Goal: Task Accomplishment & Management: Manage account settings

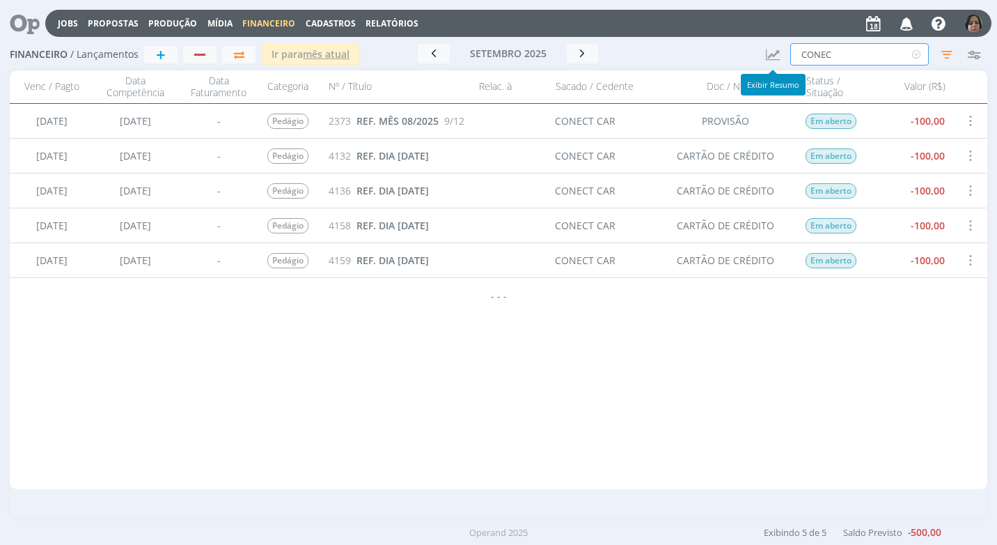
drag, startPoint x: 835, startPoint y: 51, endPoint x: 751, endPoint y: 52, distance: 84.3
click at [754, 52] on div "Financeiro / Lançamentos + Ir para mês atual setembro 2025 < 2025 > Janeiro Fev…" at bounding box center [498, 55] width 977 height 32
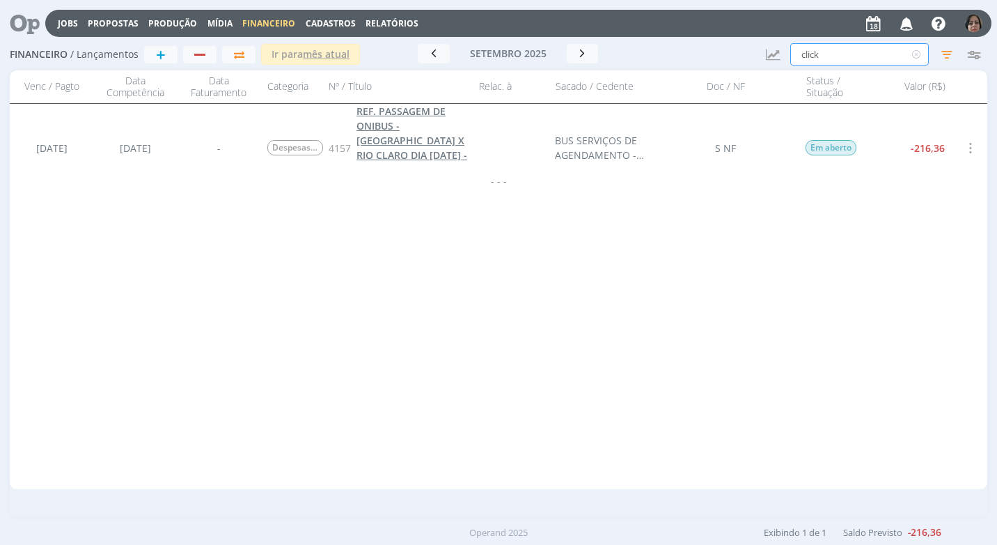
type input "click"
click at [373, 137] on span "REF. PASSAGEM DE ONIBUS - [GEOGRAPHIC_DATA] X RIO CLARO DIA [DATE] - [PERSON_NA…" at bounding box center [412, 147] width 111 height 86
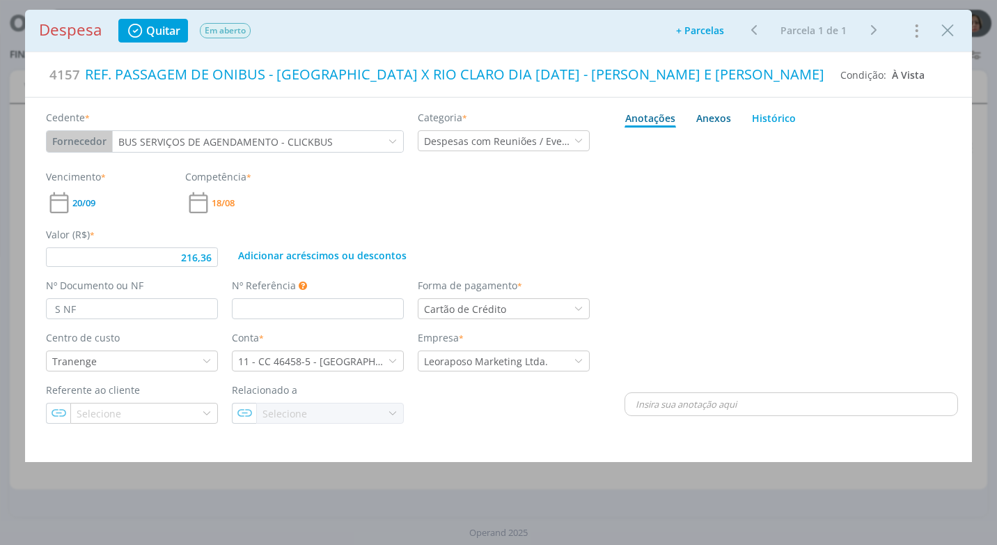
click at [712, 118] on div "Anexos 0" at bounding box center [713, 118] width 35 height 15
type input "216,36"
click at [856, 155] on span "procure em seu computador" at bounding box center [851, 156] width 119 height 13
click at [856, 143] on input "Arraste seus arquivos ou procure em seu computador" at bounding box center [792, 141] width 334 height 4
type input "C:\fakepath\CUPOM CLICK ONIBUS - R$ 216,36 - [DATE].jpg"
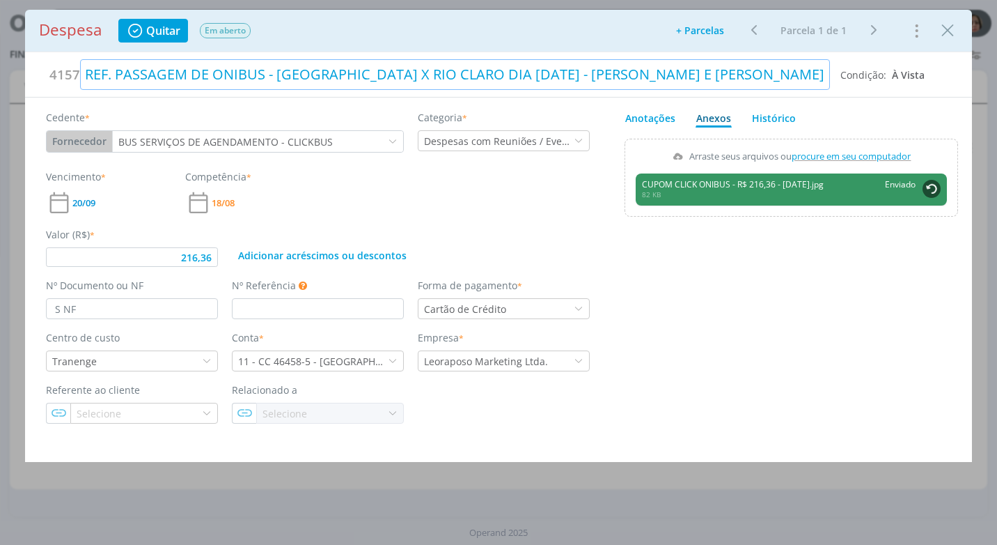
type input "216,36"
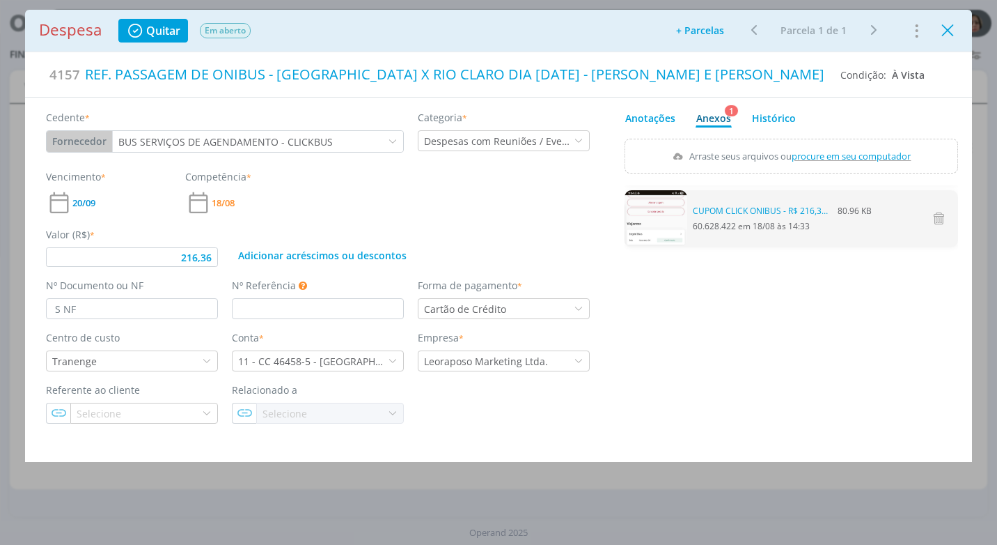
click at [946, 33] on icon "Close" at bounding box center [947, 30] width 21 height 21
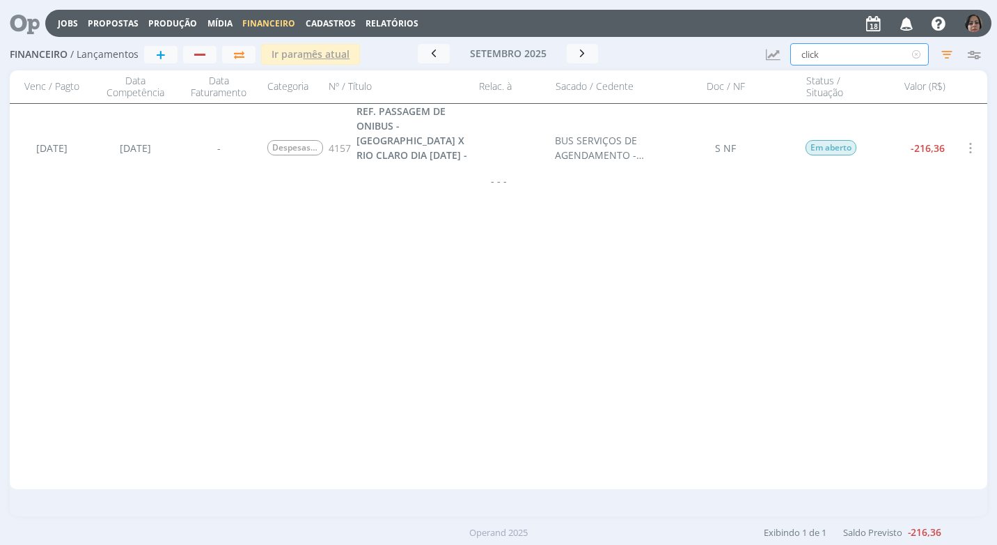
click at [824, 53] on input "click" at bounding box center [859, 54] width 139 height 22
type input "c"
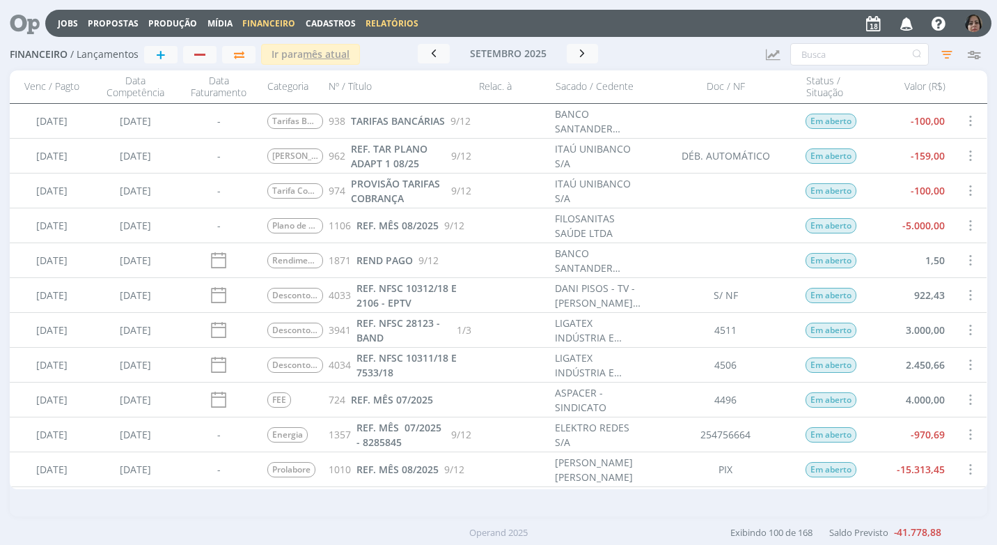
click at [394, 22] on link "Relatórios" at bounding box center [392, 23] width 53 height 12
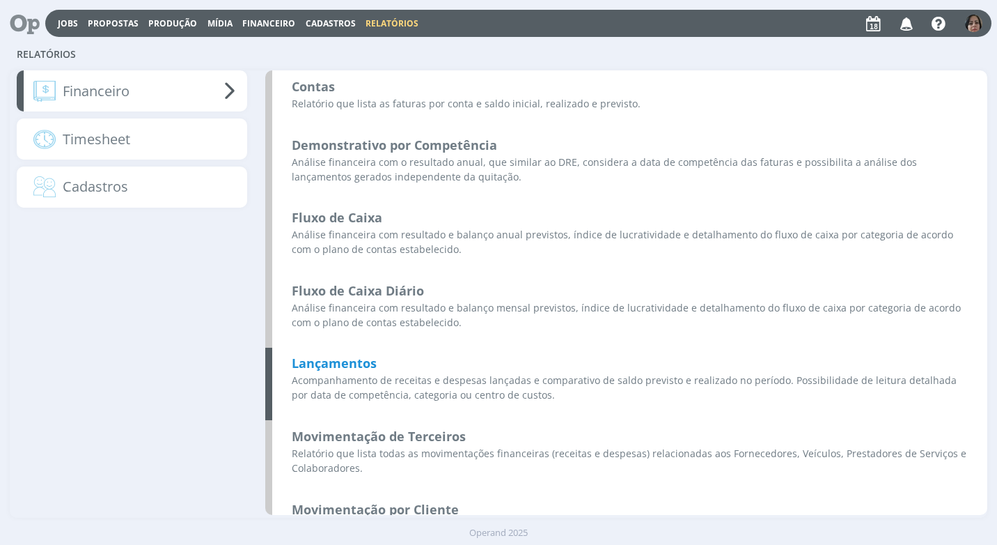
click at [352, 357] on b "Lançamentos" at bounding box center [334, 362] width 85 height 17
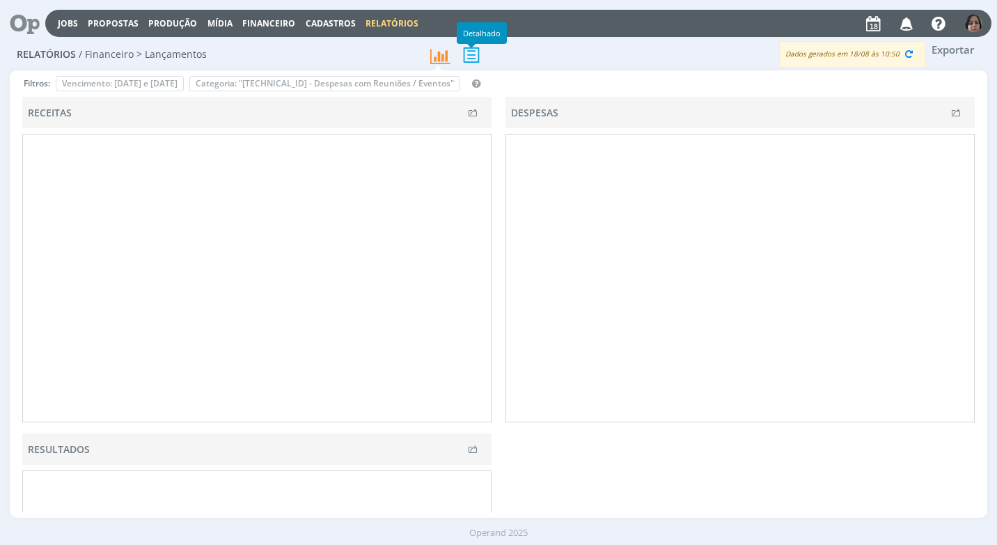
click at [474, 50] on icon at bounding box center [471, 54] width 29 height 29
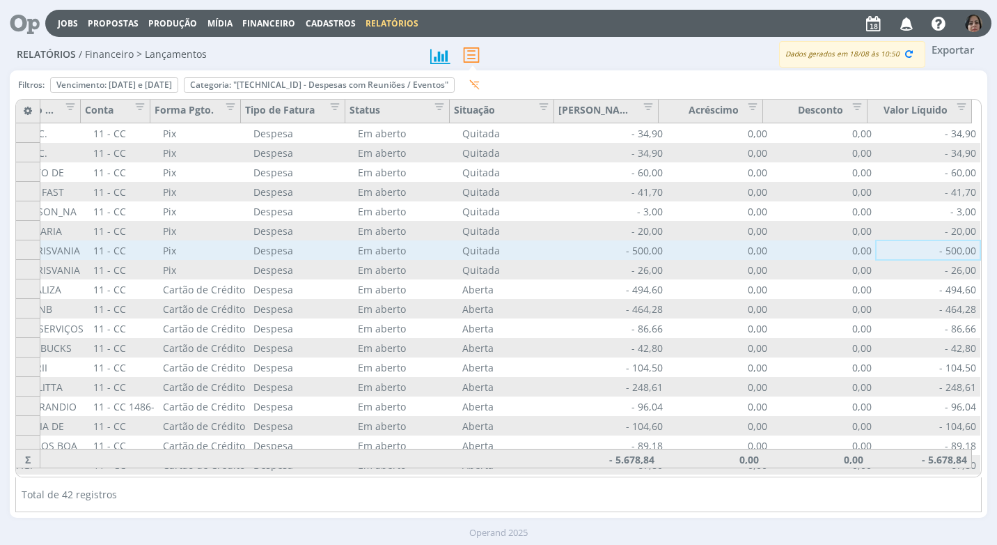
scroll to position [0, 847]
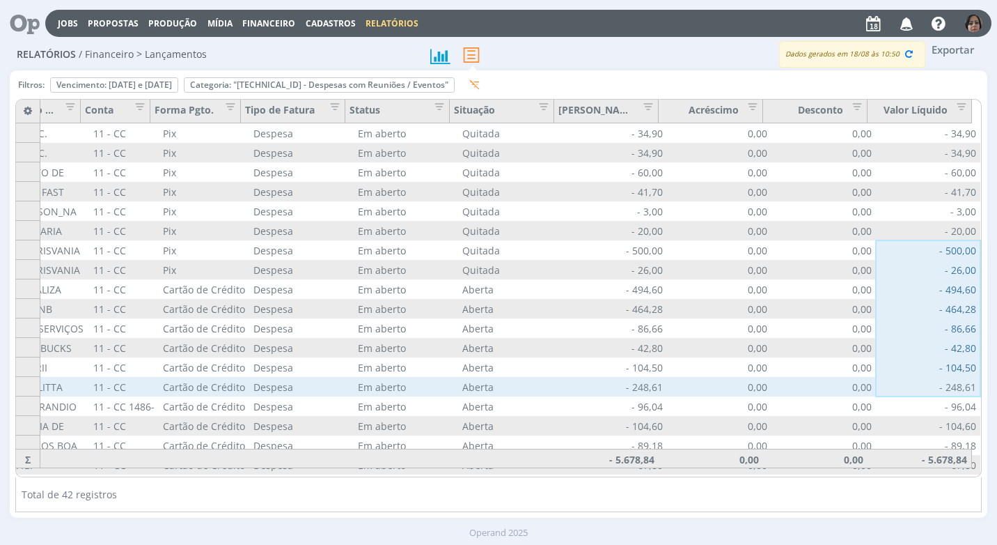
drag, startPoint x: 967, startPoint y: 247, endPoint x: 961, endPoint y: 386, distance: 138.7
click at [961, 386] on div "Sacado / Cedente Conta Forma Pgto. Tipo de Fatura Status Situação Valor Bruto A…" at bounding box center [90, 542] width 1779 height 838
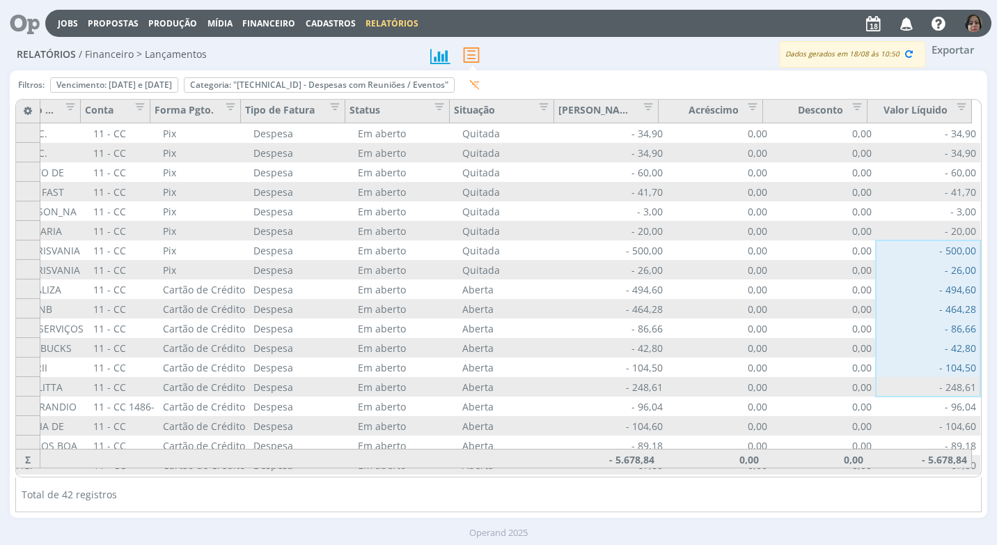
click at [983, 247] on div "Filtros: Vencimento: [DATE] e [DATE] Remover Categoria: "[TECHNICAL_ID] - Despe…" at bounding box center [498, 293] width 977 height 447
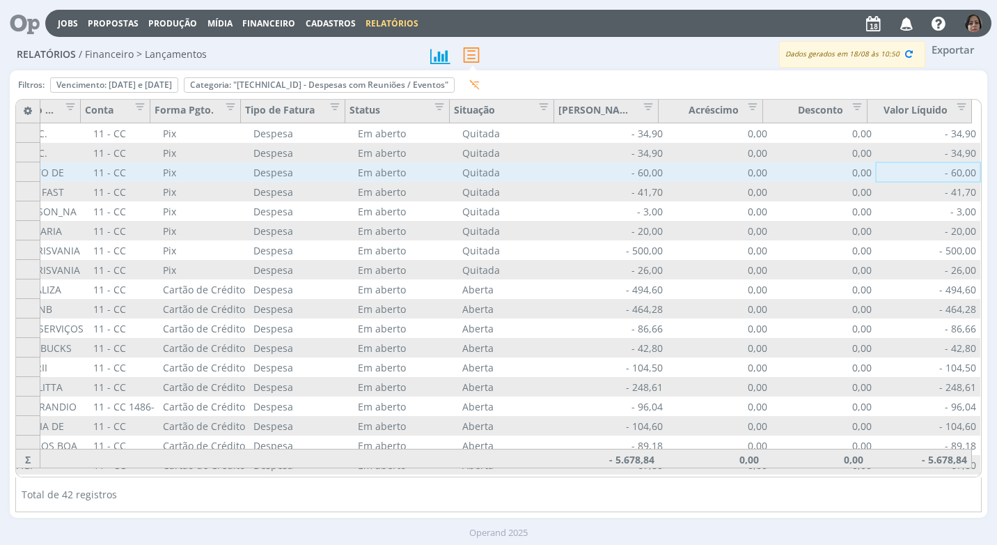
click at [902, 178] on div "- 60,00" at bounding box center [928, 171] width 104 height 19
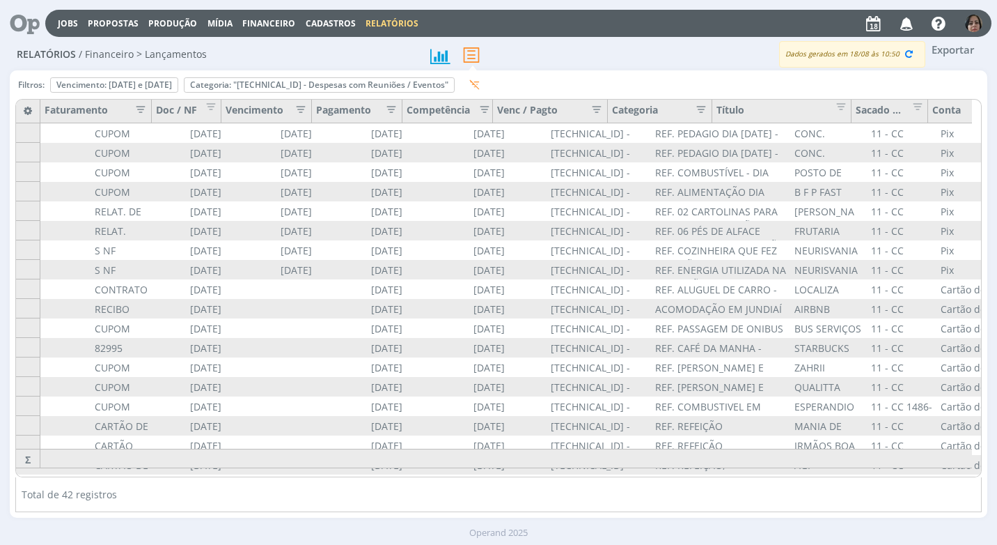
scroll to position [0, 0]
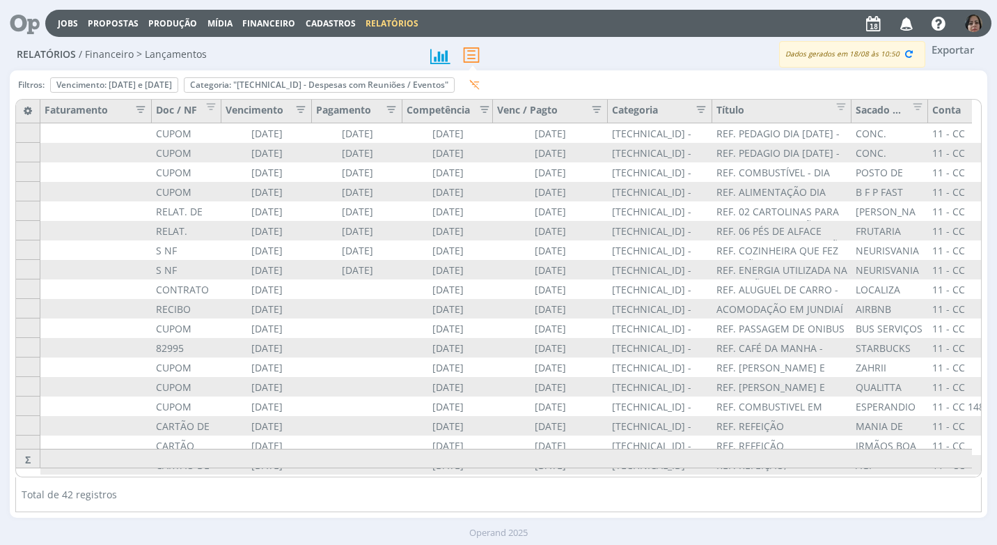
click at [703, 114] on icon "button" at bounding box center [697, 108] width 14 height 14
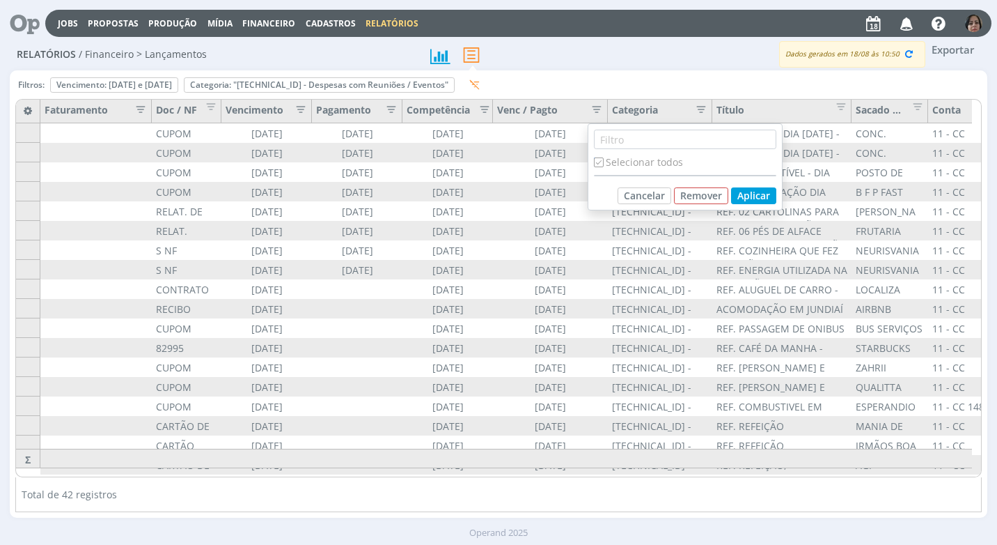
click at [600, 160] on input "checkbox" at bounding box center [598, 161] width 9 height 9
checkbox input "false"
click at [687, 191] on button "Remover" at bounding box center [701, 195] width 54 height 17
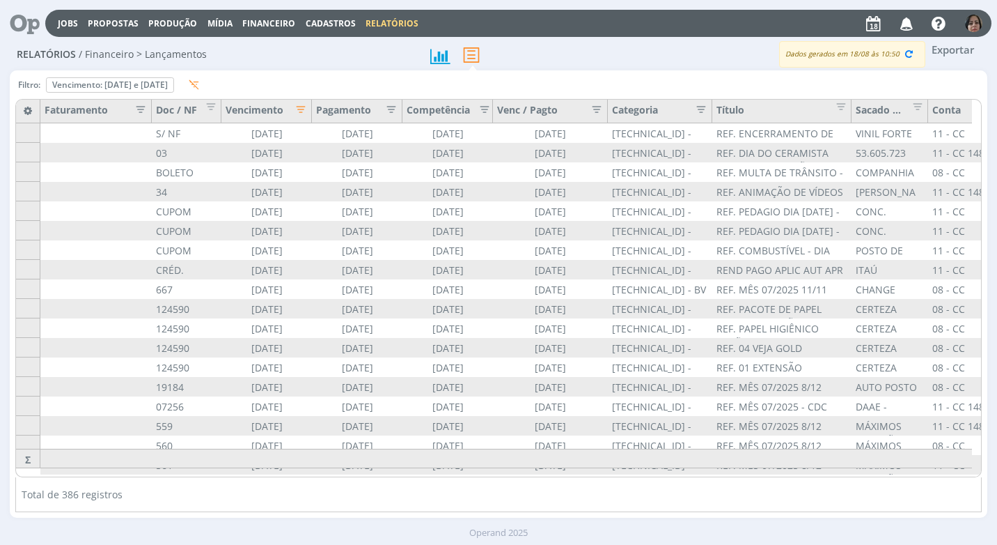
click at [698, 109] on icon "button" at bounding box center [697, 108] width 14 height 14
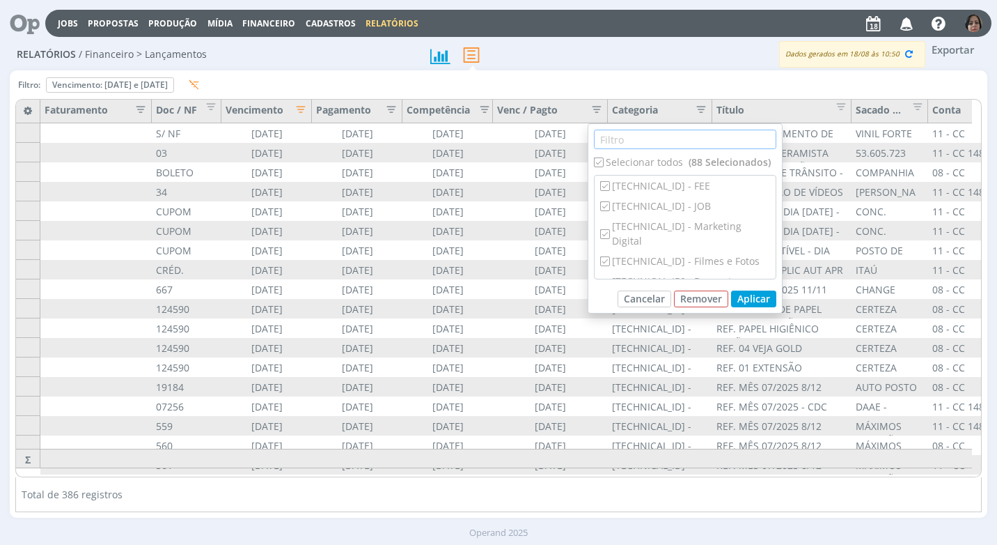
click at [627, 136] on input "text" at bounding box center [685, 139] width 182 height 19
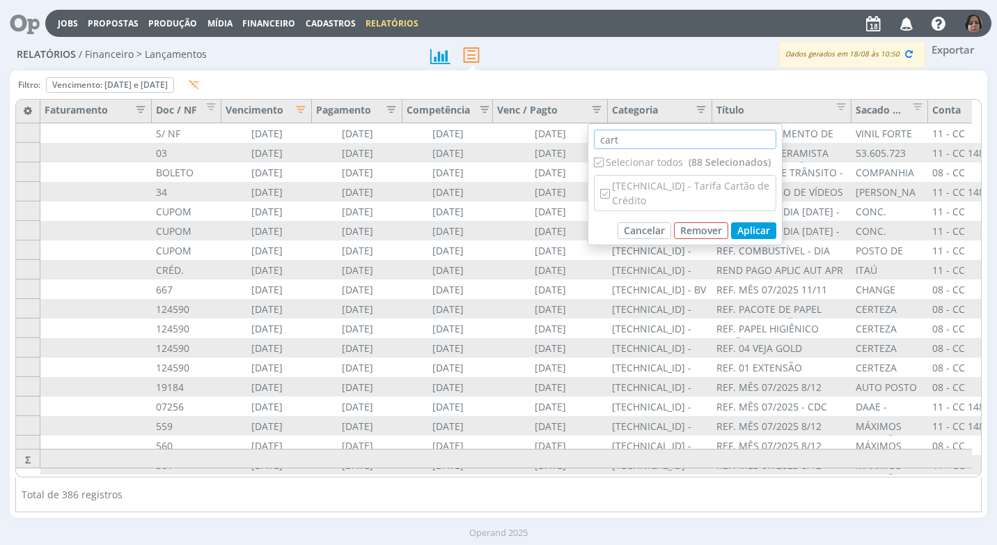
type input "cart"
click at [598, 163] on input "checkbox" at bounding box center [598, 161] width 9 height 9
checkbox input "false"
click at [636, 141] on input "cart" at bounding box center [685, 139] width 182 height 19
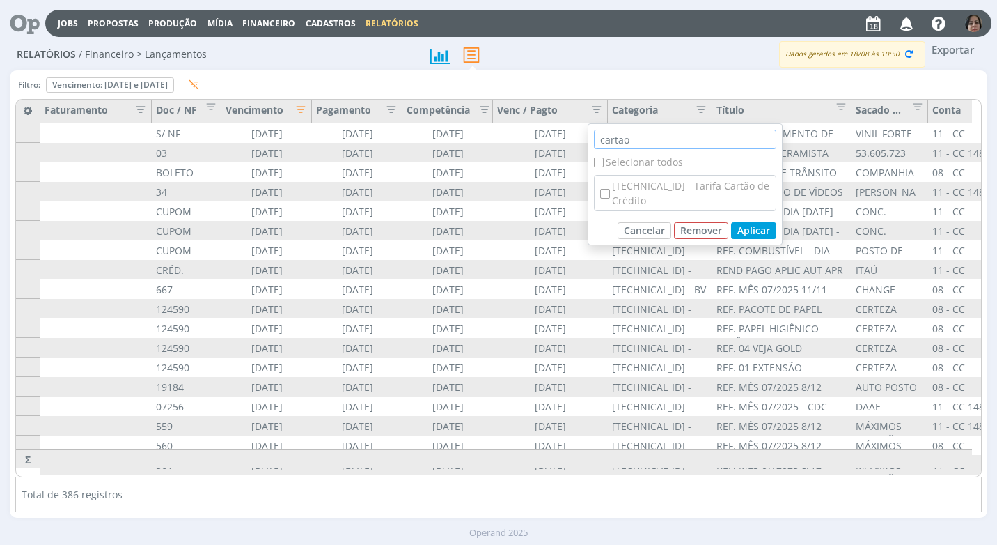
click at [633, 140] on input "cartao" at bounding box center [685, 139] width 182 height 19
type input "cartao"
click at [639, 222] on button "Cancelar" at bounding box center [645, 230] width 54 height 17
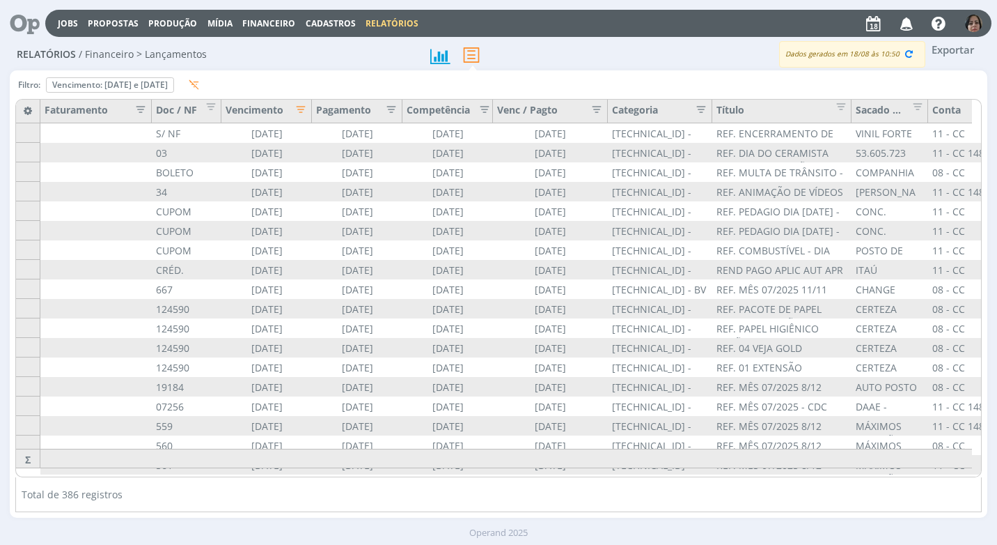
drag, startPoint x: 489, startPoint y: 465, endPoint x: 553, endPoint y: 464, distance: 64.1
click at [40, 448] on div "344.262,14 0,00 712,71 343.645,37" at bounding box center [40, 448] width 0 height 0
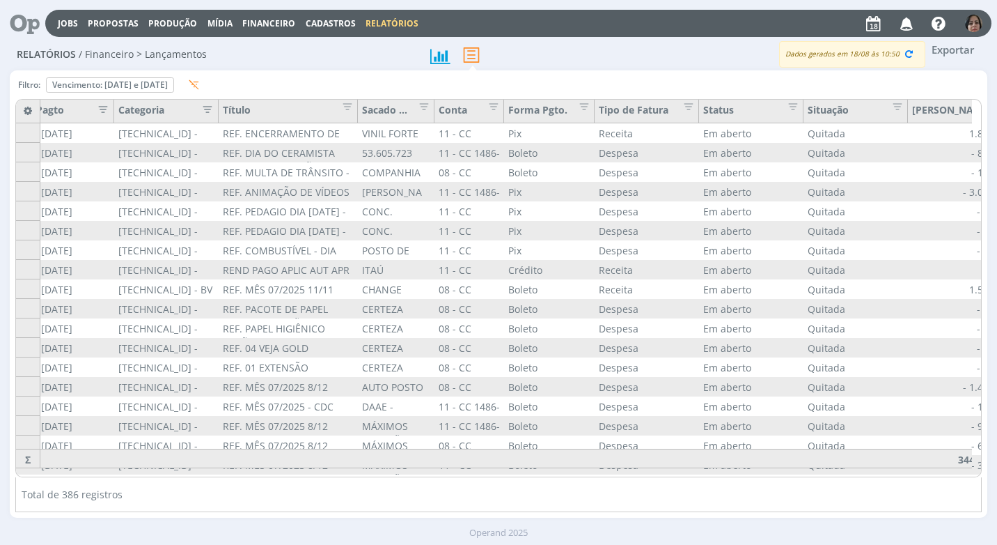
scroll to position [0, 494]
click at [583, 107] on span "Editar filtro para Coluna Forma Pgto." at bounding box center [579, 104] width 14 height 14
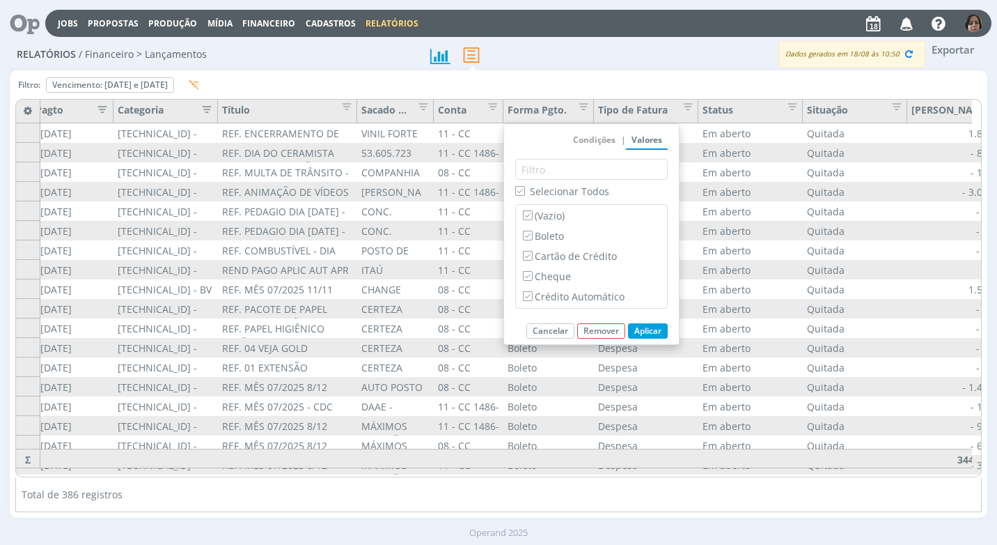
click at [522, 195] on input "Selecionar Todos" at bounding box center [519, 190] width 9 height 9
checkbox input "false"
click at [550, 260] on label "Cartão de Crédito" at bounding box center [591, 255] width 143 height 15
click at [532, 260] on input "Cartão de Crédito" at bounding box center [527, 255] width 9 height 9
checkbox input "true"
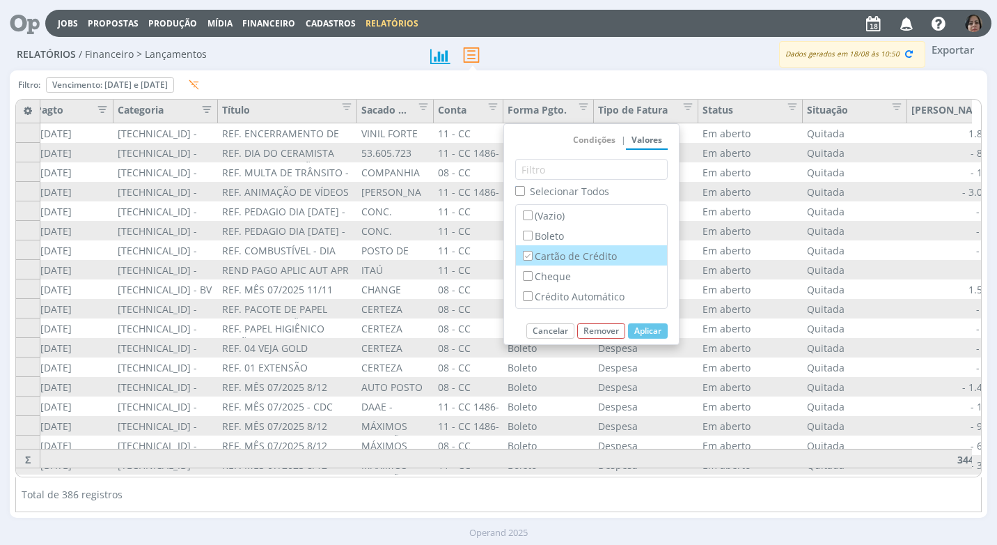
checkbox input "false"
click at [644, 327] on button "Aplicar" at bounding box center [648, 330] width 40 height 15
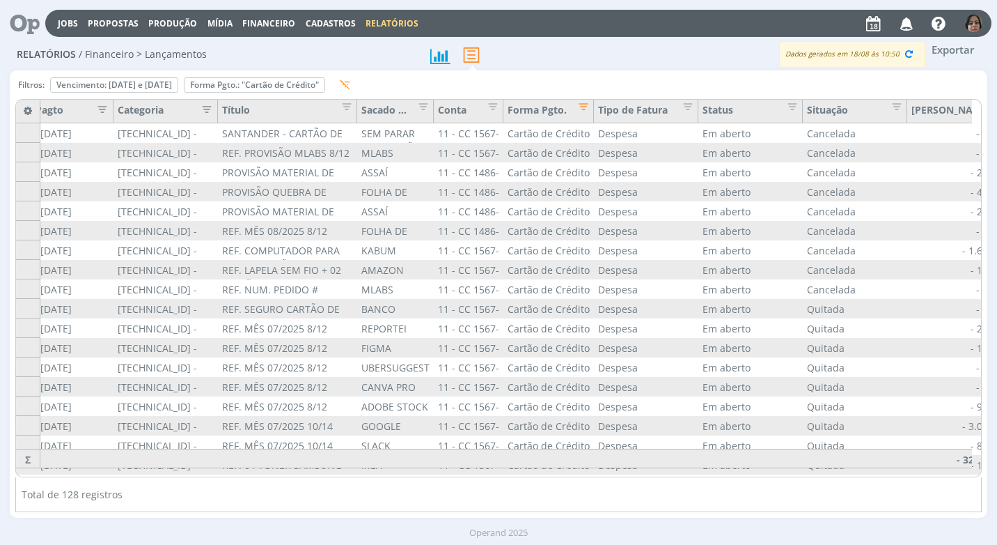
drag, startPoint x: 595, startPoint y: 464, endPoint x: 664, endPoint y: 455, distance: 68.9
click at [664, 455] on div at bounding box center [646, 457] width 104 height 19
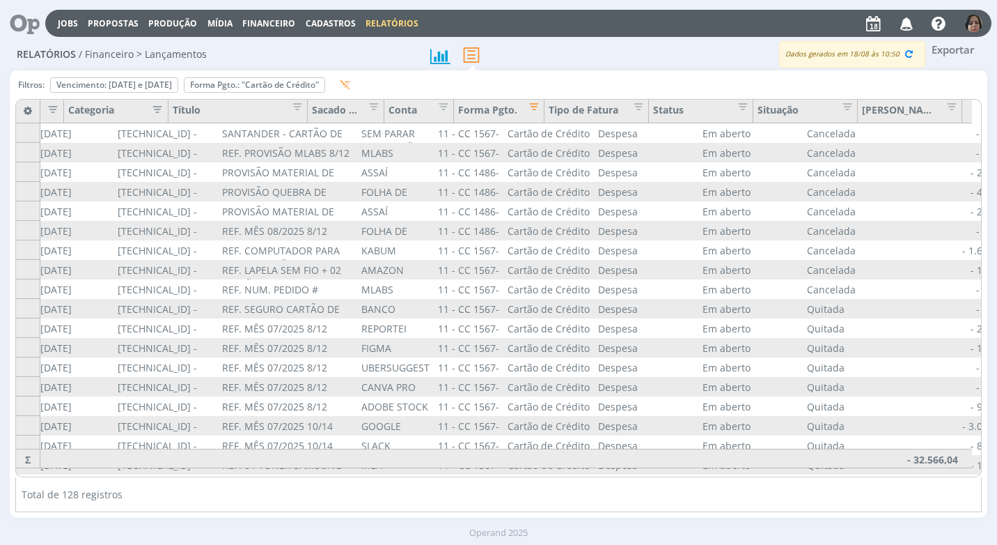
scroll to position [0, 847]
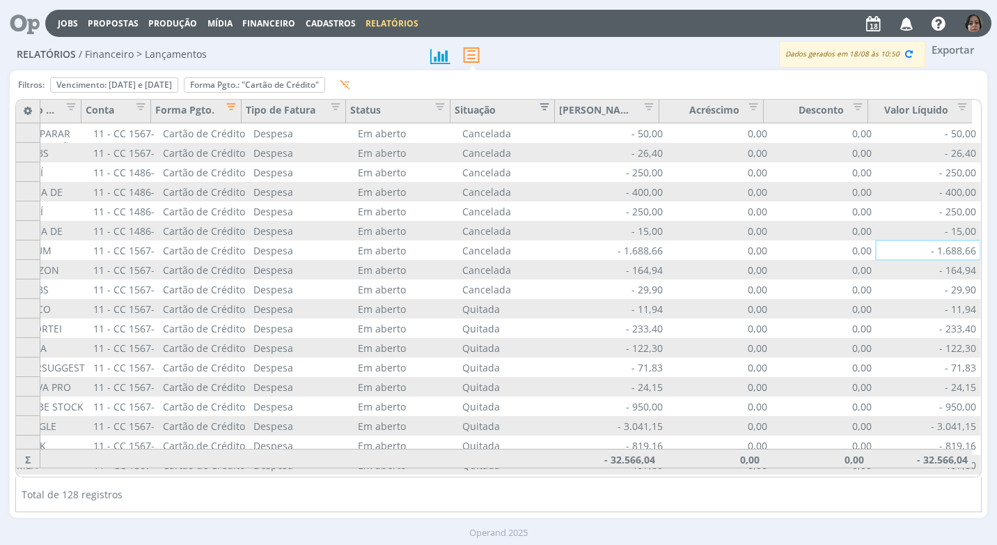
click at [547, 109] on span "Editar filtro para Coluna Situação" at bounding box center [540, 104] width 14 height 14
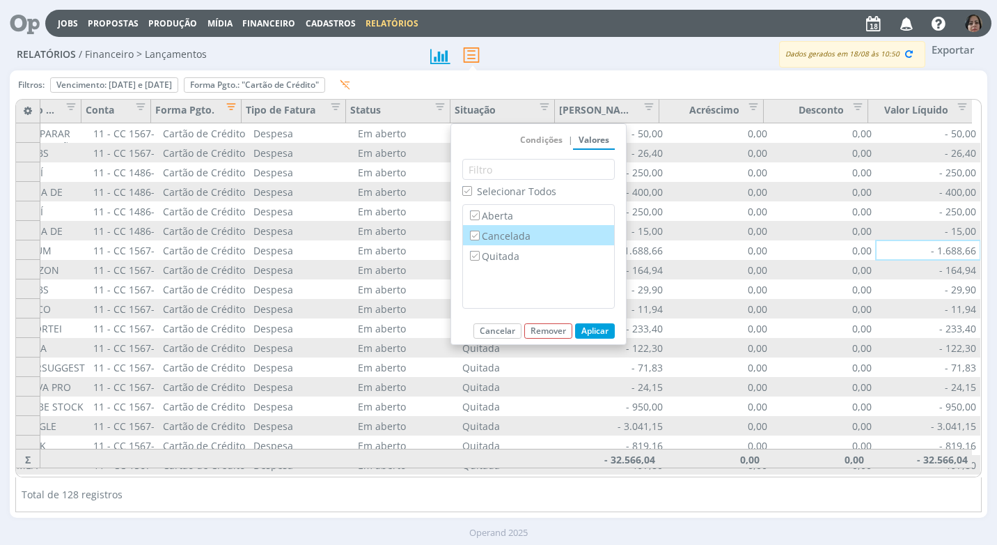
click at [481, 240] on label "Cancelada" at bounding box center [538, 235] width 143 height 15
click at [479, 240] on input "Cancelada" at bounding box center [474, 234] width 9 height 9
checkbox input "false"
click at [476, 259] on input "Quitada" at bounding box center [474, 255] width 9 height 9
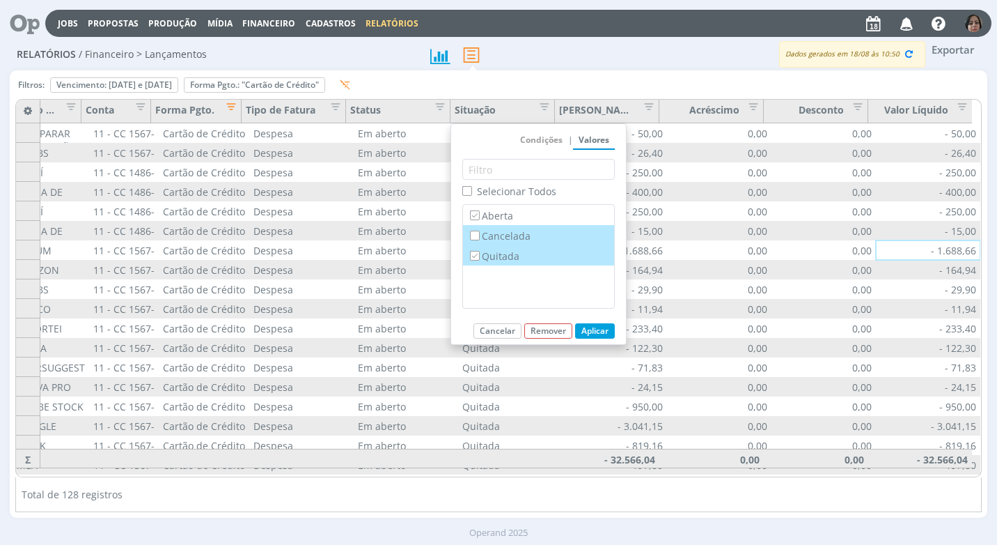
checkbox input "false"
click at [588, 326] on button "Aplicar" at bounding box center [595, 330] width 40 height 15
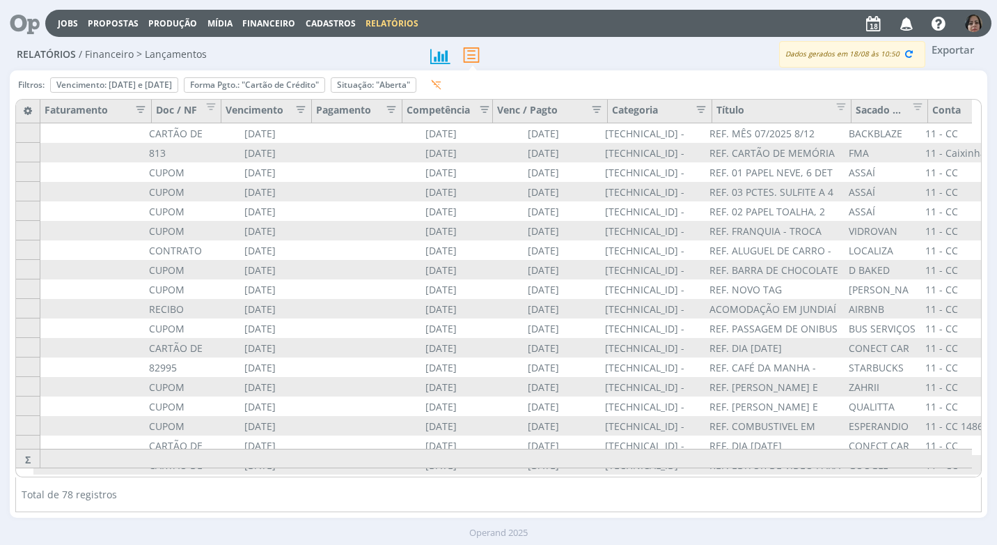
scroll to position [0, 0]
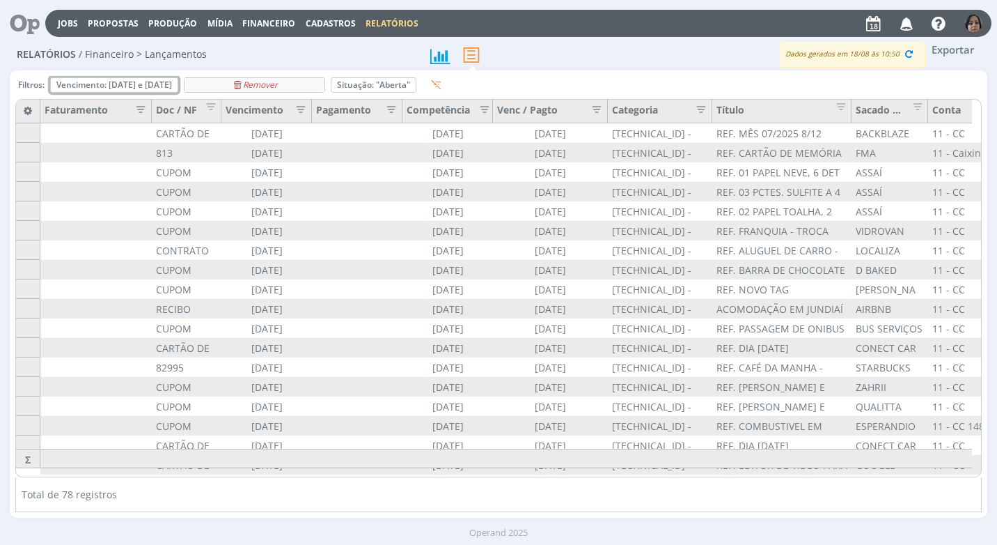
click at [0, 0] on icon "Remover" at bounding box center [0, 0] width 0 height 0
click at [127, 86] on icon "Remover" at bounding box center [120, 85] width 47 height 8
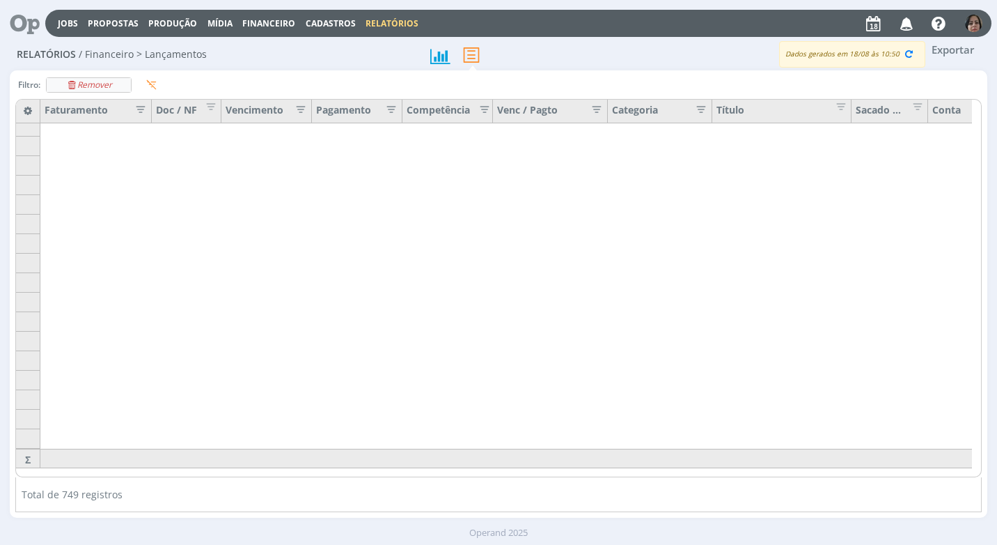
scroll to position [1449, 0]
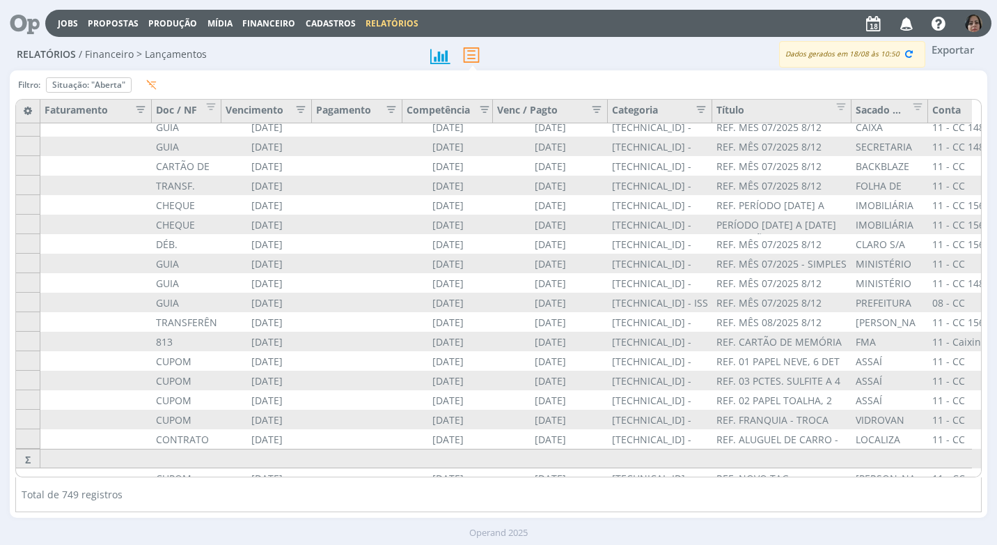
click at [300, 107] on icon "button" at bounding box center [297, 108] width 14 height 14
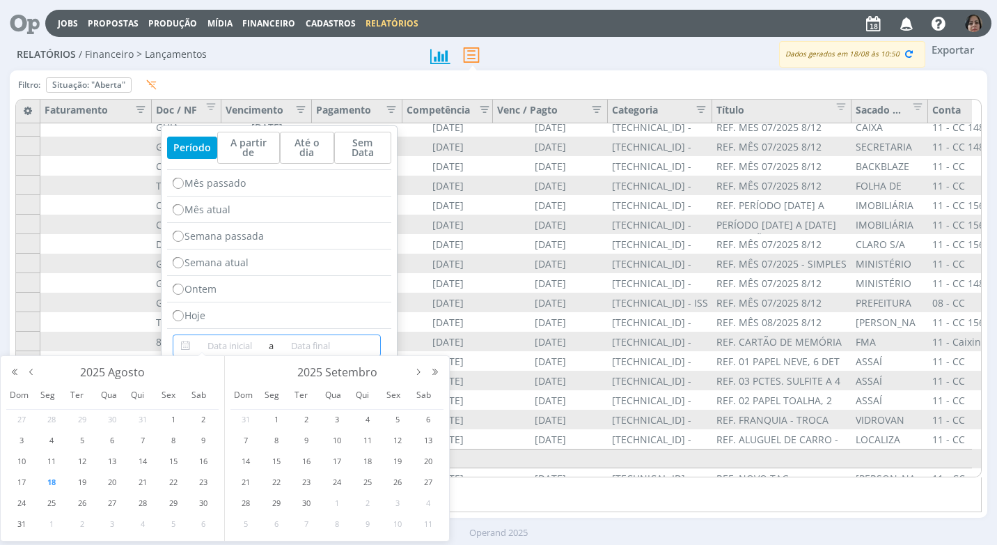
click at [196, 343] on input at bounding box center [230, 345] width 72 height 17
type input "[DATE]"
click at [198, 458] on span "20" at bounding box center [203, 461] width 17 height 17
click at [206, 460] on span "20" at bounding box center [203, 461] width 17 height 17
type input "[DATE]"
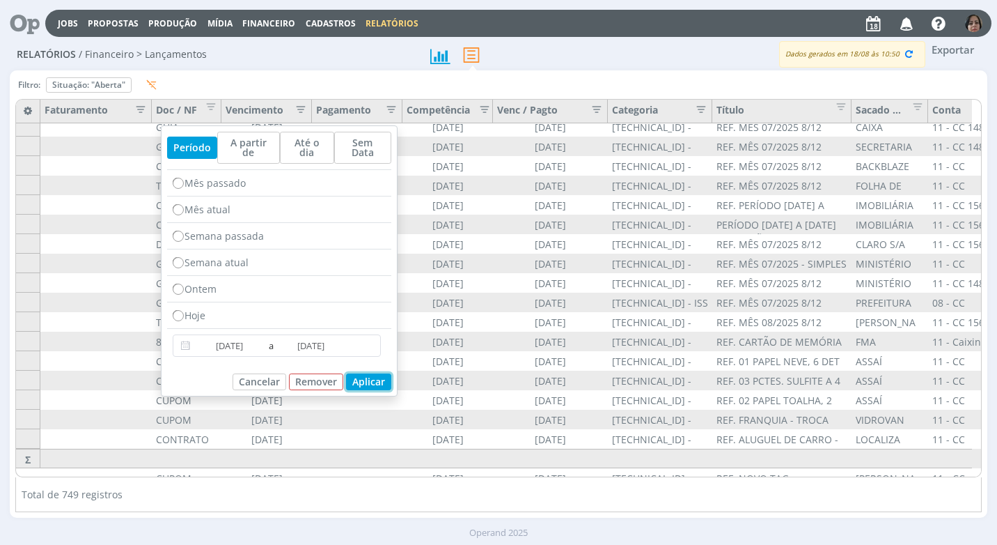
click at [377, 373] on button "Aplicar" at bounding box center [368, 381] width 45 height 17
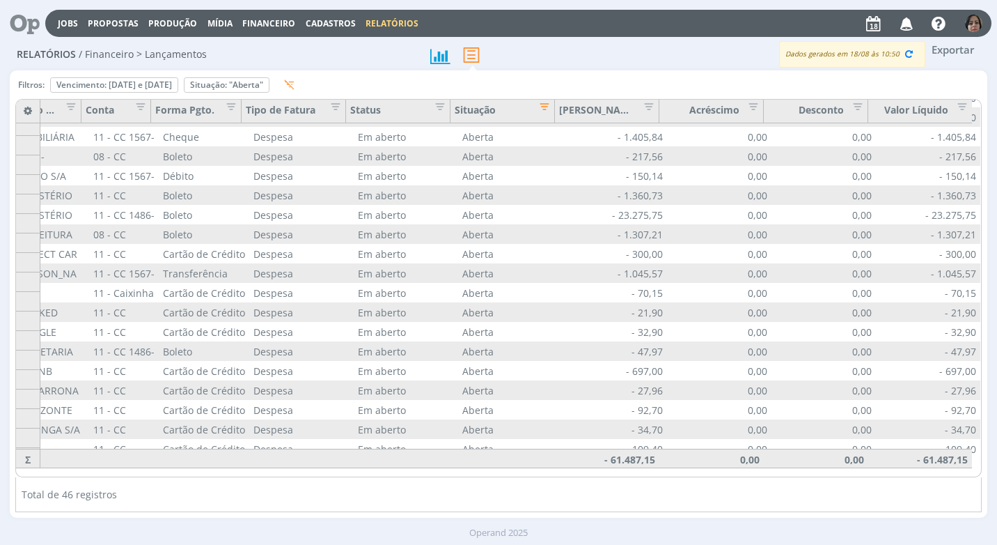
scroll to position [0, 847]
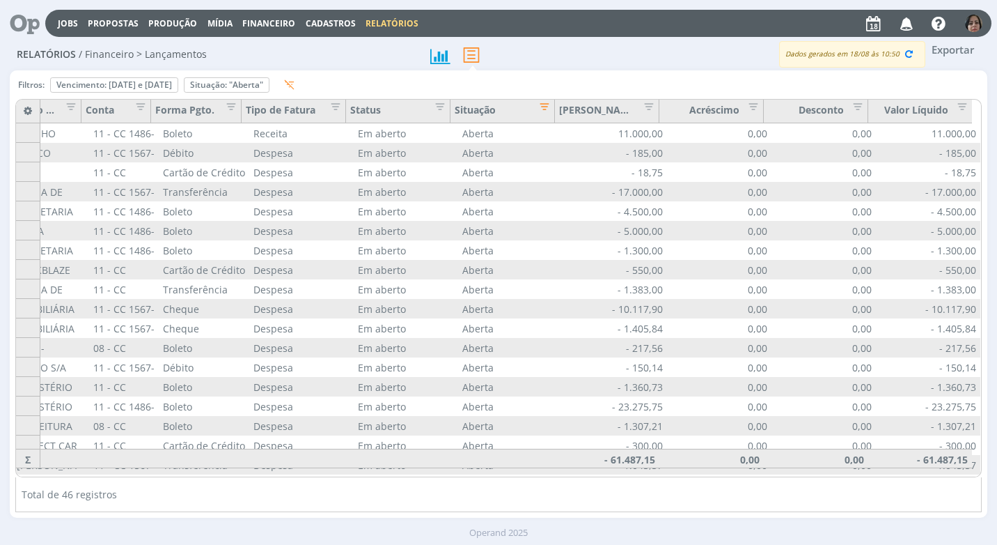
drag, startPoint x: 666, startPoint y: 468, endPoint x: 265, endPoint y: 465, distance: 401.8
click at [258, 478] on div "Filtros: Vencimento: [DATE] e [DATE] Remover Situação: "Aberta" Remover Para al…" at bounding box center [498, 294] width 966 height 436
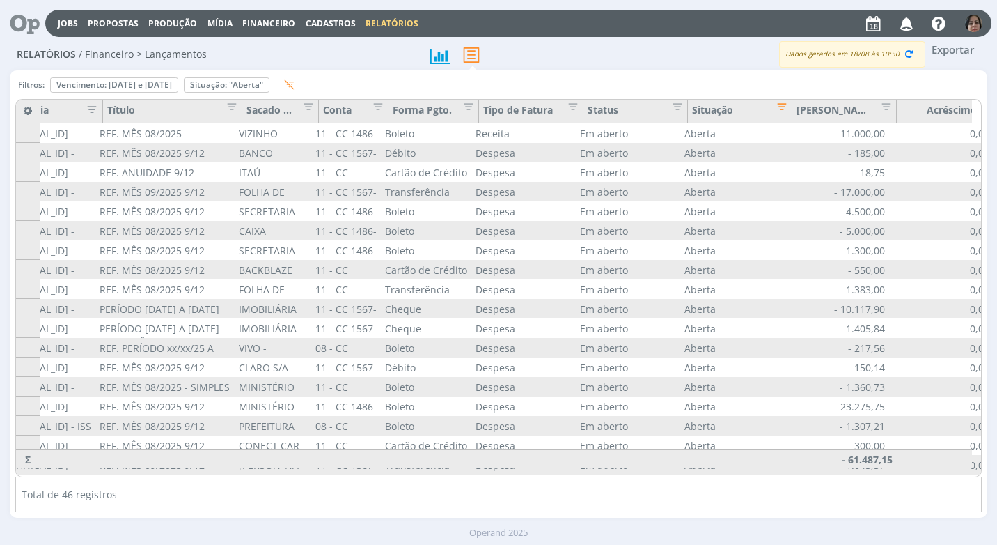
scroll to position [0, 607]
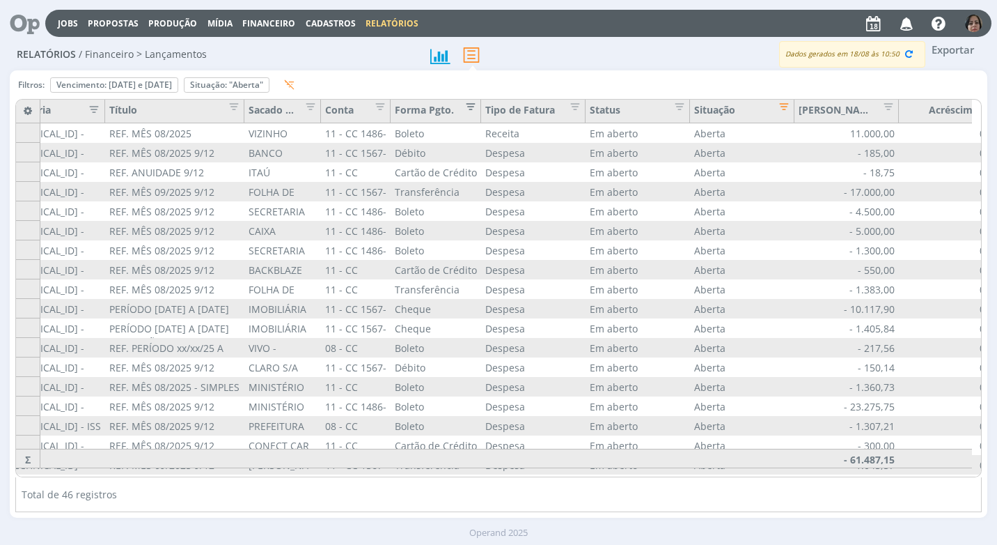
click at [474, 107] on span "Editar filtro para Coluna Forma Pgto." at bounding box center [467, 104] width 14 height 14
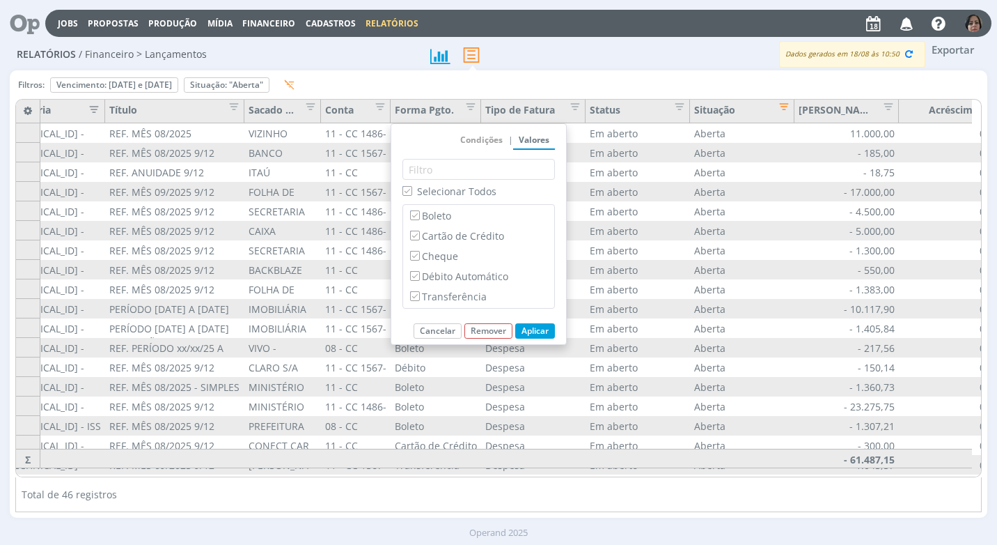
click at [412, 196] on label "Selecionar Todos" at bounding box center [449, 191] width 94 height 15
click at [412, 195] on input "Selecionar Todos" at bounding box center [406, 190] width 9 height 9
checkbox input "false"
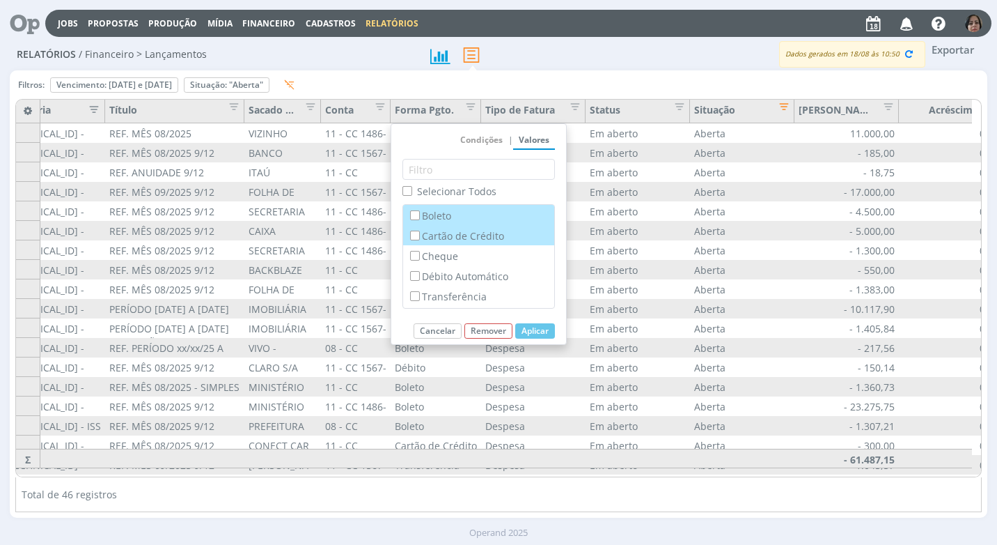
click at [409, 238] on label "Cartão de Crédito" at bounding box center [478, 235] width 143 height 15
click at [410, 238] on input "Cartão de Crédito" at bounding box center [414, 234] width 9 height 9
checkbox input "true"
checkbox input "false"
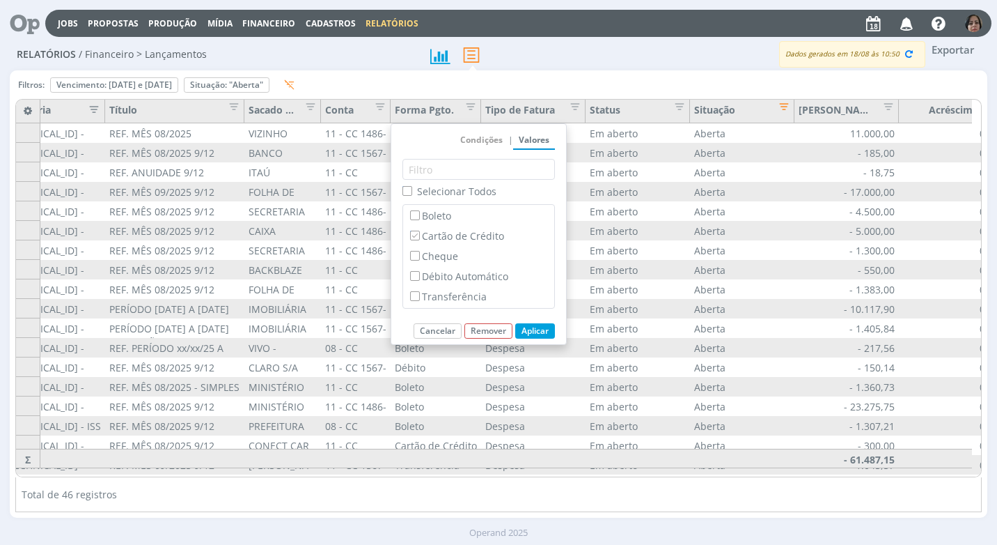
click at [538, 330] on button "Aplicar" at bounding box center [535, 330] width 40 height 15
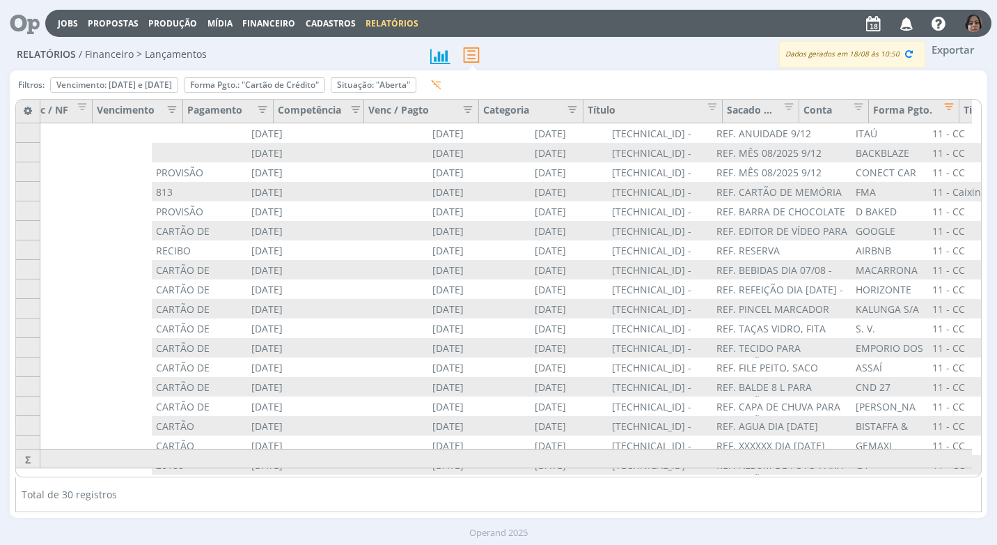
scroll to position [0, 847]
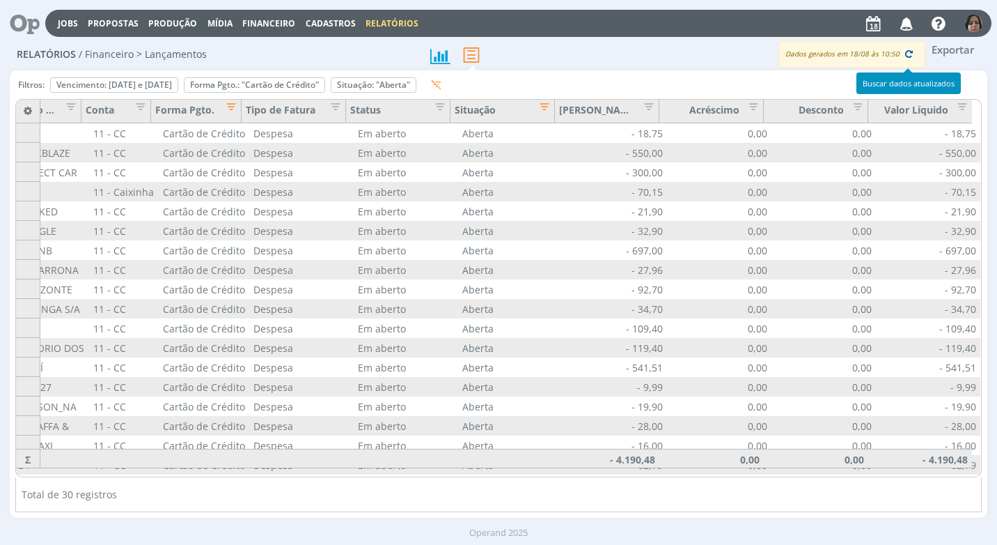
click at [911, 49] on icon "button" at bounding box center [909, 53] width 13 height 13
click at [256, 17] on span "Financeiro" at bounding box center [268, 23] width 53 height 12
click at [233, 51] on link "Lançamentos" at bounding box center [270, 47] width 117 height 22
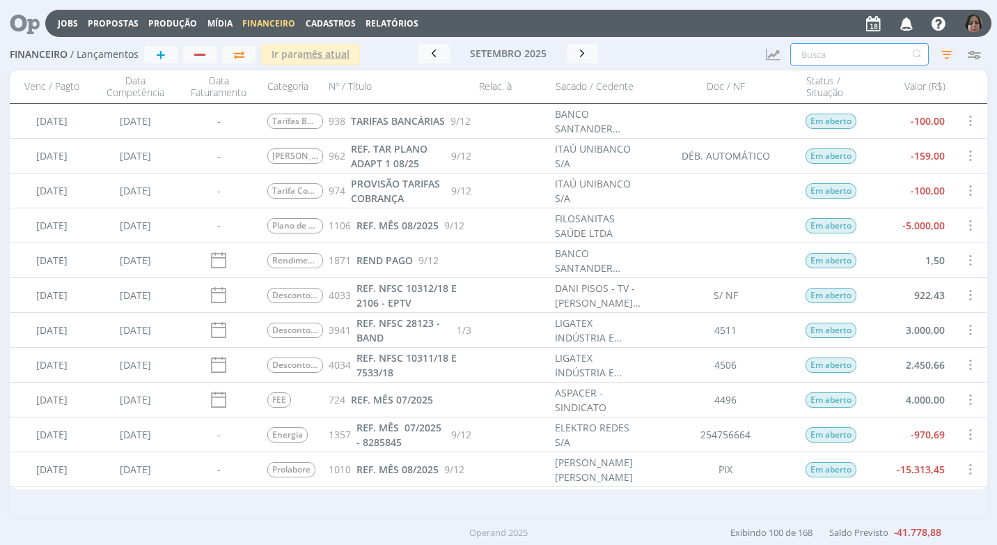
click at [790, 56] on input "text" at bounding box center [859, 54] width 139 height 22
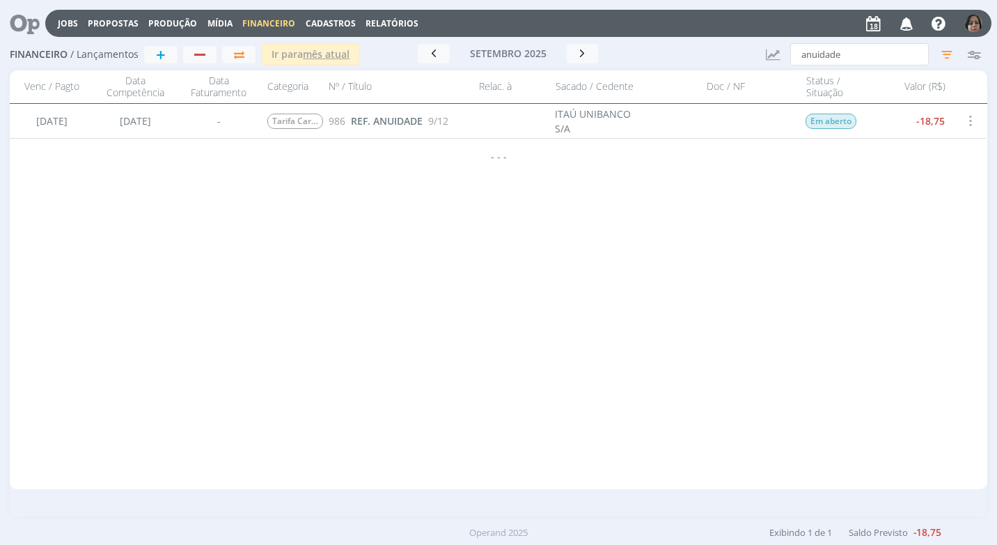
click at [974, 118] on span at bounding box center [969, 120] width 15 height 19
click at [919, 147] on div "Cancelar" at bounding box center [924, 152] width 138 height 20
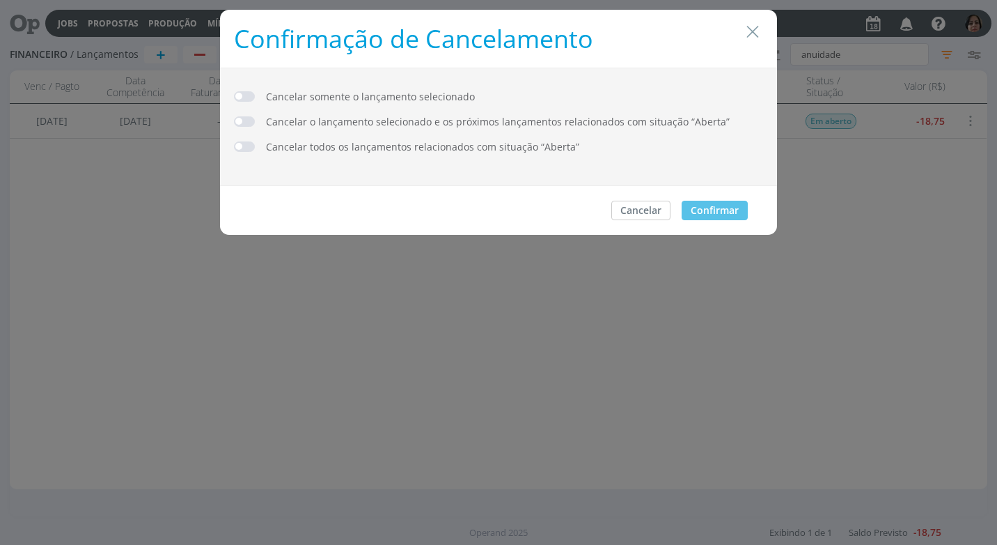
click at [395, 100] on span "Cancelar somente o lançamento selecionado" at bounding box center [370, 101] width 209 height 25
click at [751, 34] on icon "Close" at bounding box center [752, 32] width 21 height 21
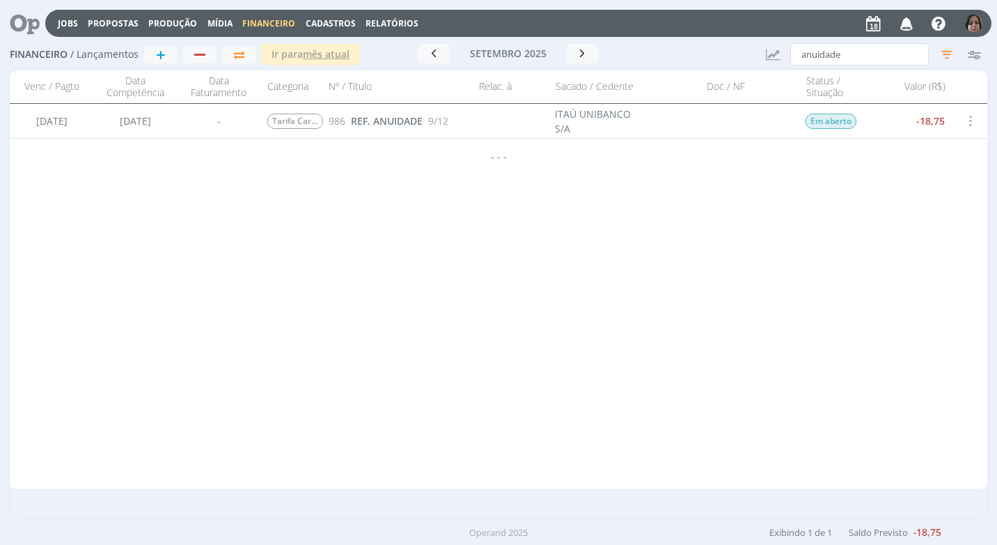
click at [730, 120] on div at bounding box center [726, 121] width 146 height 34
click at [967, 116] on span at bounding box center [969, 120] width 15 height 19
click at [891, 112] on div "Selecionar" at bounding box center [924, 112] width 138 height 20
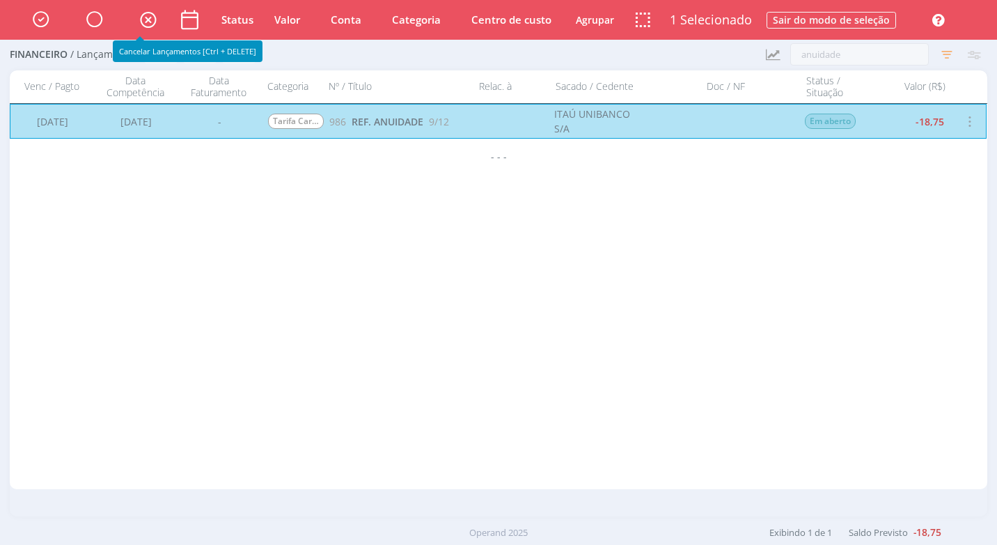
click at [147, 17] on icon "button" at bounding box center [148, 19] width 24 height 24
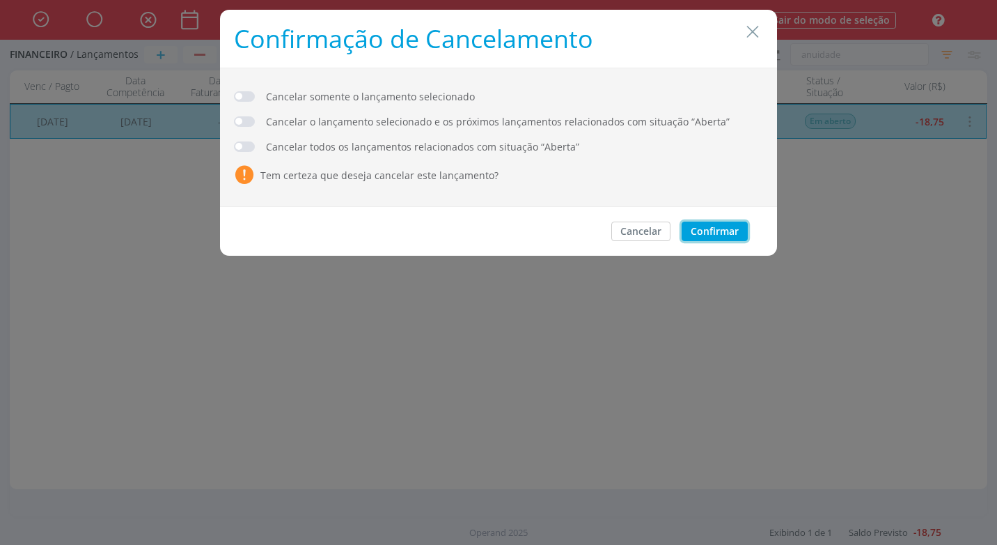
click at [711, 233] on button "Confirmar" at bounding box center [715, 230] width 66 height 19
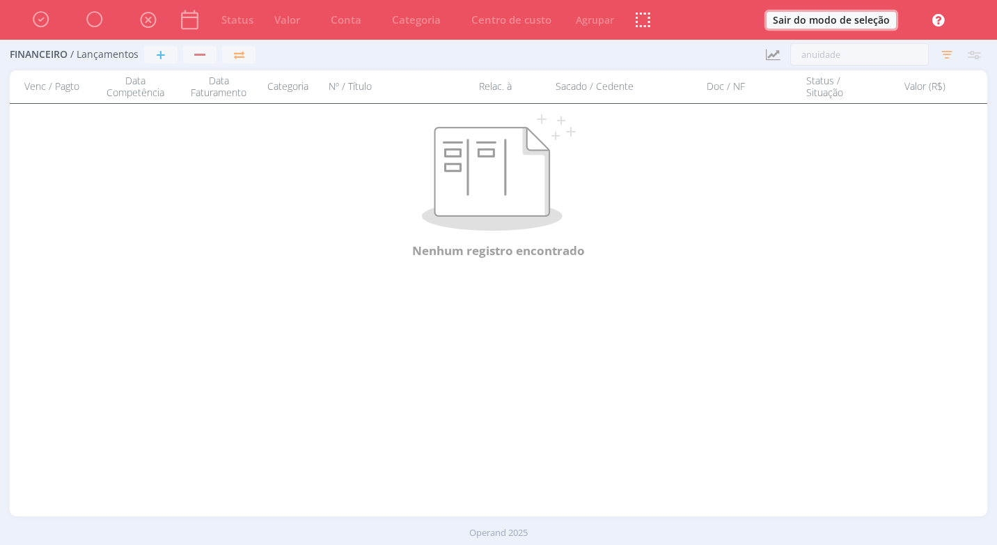
click at [783, 22] on button "Sair do modo de seleção" at bounding box center [832, 20] width 130 height 17
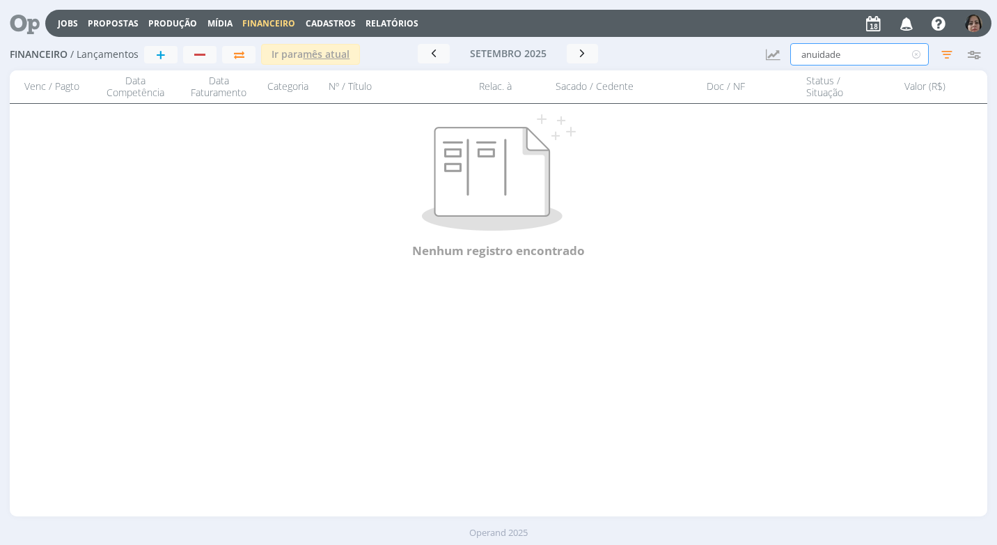
click at [844, 54] on input "anuidade" at bounding box center [859, 54] width 139 height 22
type input "a"
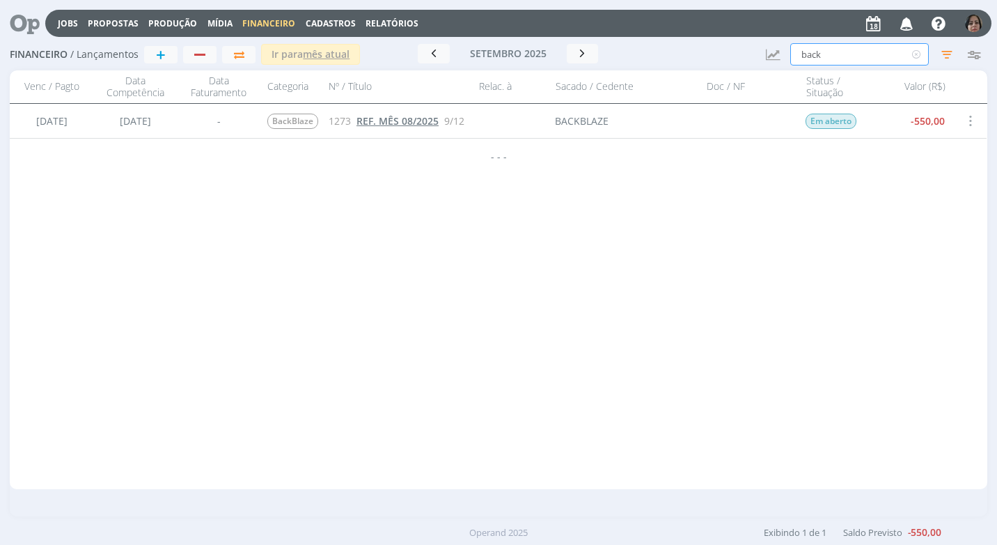
type input "back"
click at [390, 122] on span "REF. MÊS 08/2025" at bounding box center [398, 120] width 82 height 13
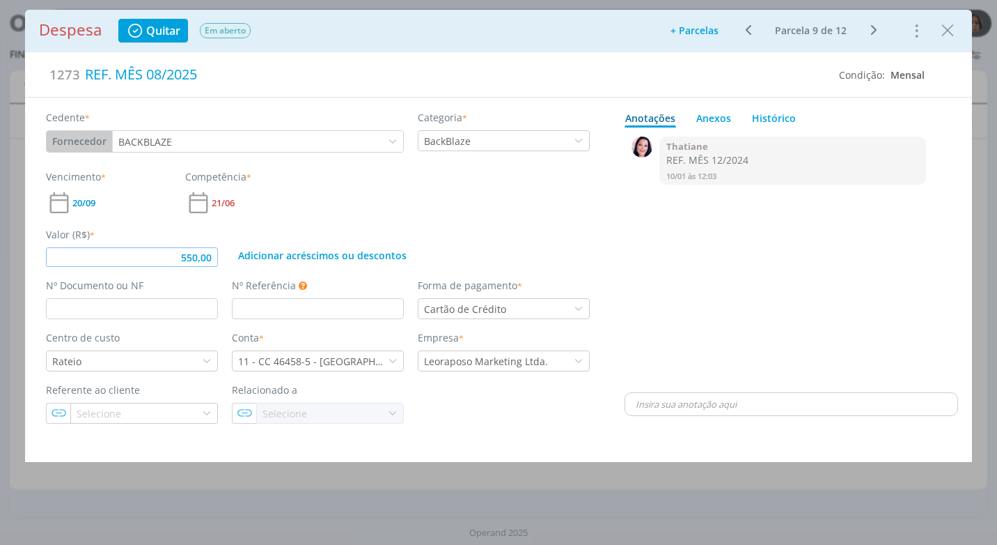
click at [212, 254] on input "550,00" at bounding box center [132, 256] width 172 height 19
click at [652, 359] on div "0 Thatiane REF. MÊS 12/2024 10/01 às 12:03 👍" at bounding box center [792, 261] width 334 height 256
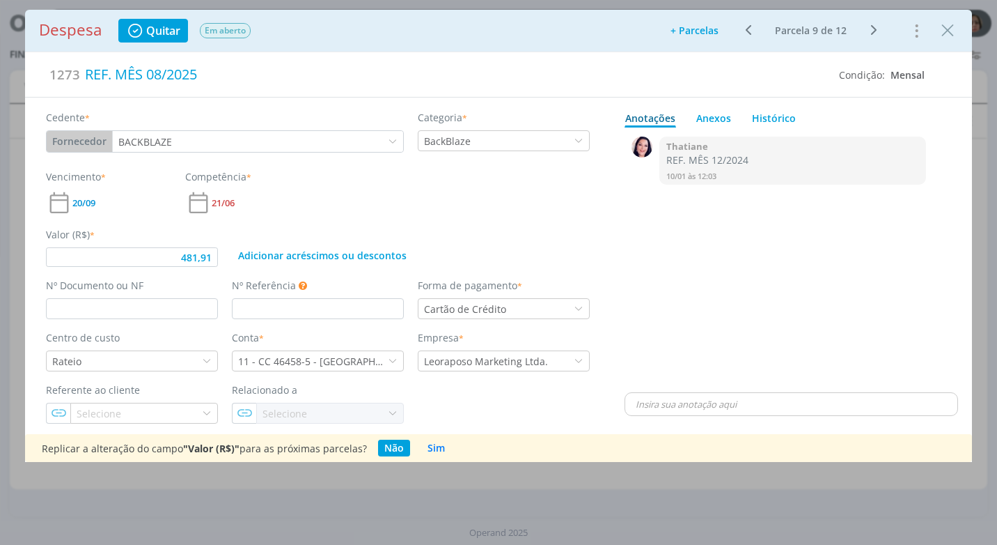
type input "481,91"
click at [945, 29] on icon "Close" at bounding box center [947, 30] width 21 height 21
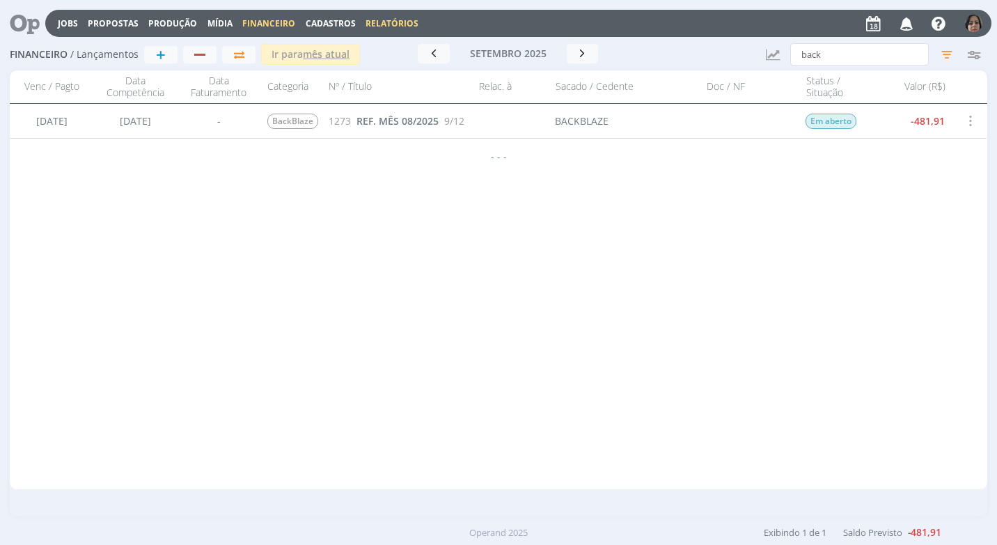
click at [397, 17] on link "Relatórios" at bounding box center [392, 23] width 53 height 12
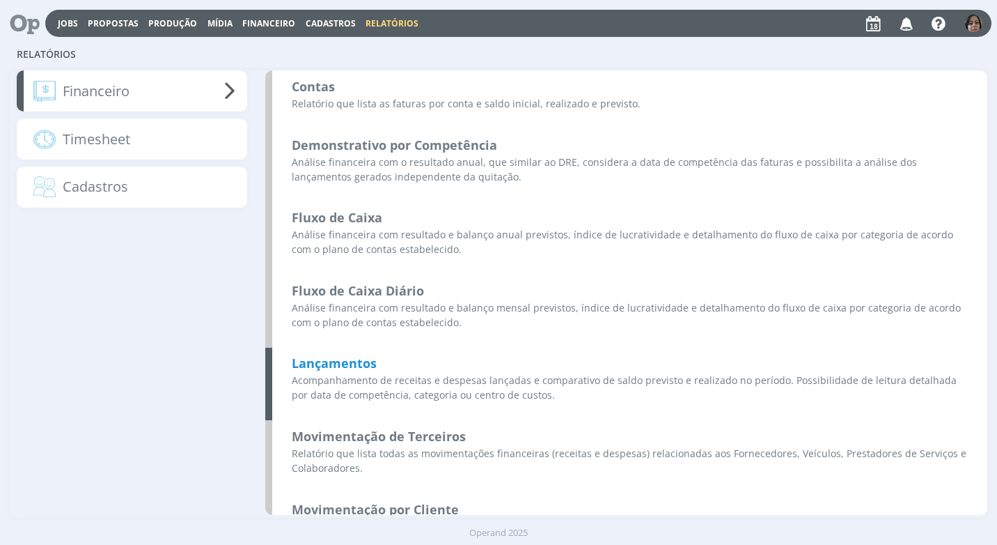
click at [315, 359] on b "Lançamentos" at bounding box center [334, 362] width 85 height 17
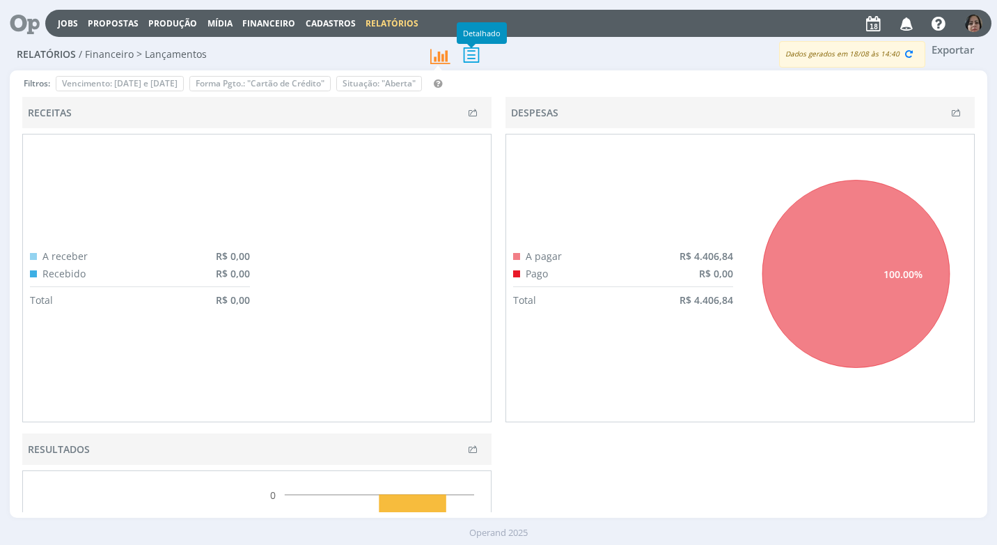
click at [471, 58] on icon at bounding box center [471, 54] width 29 height 29
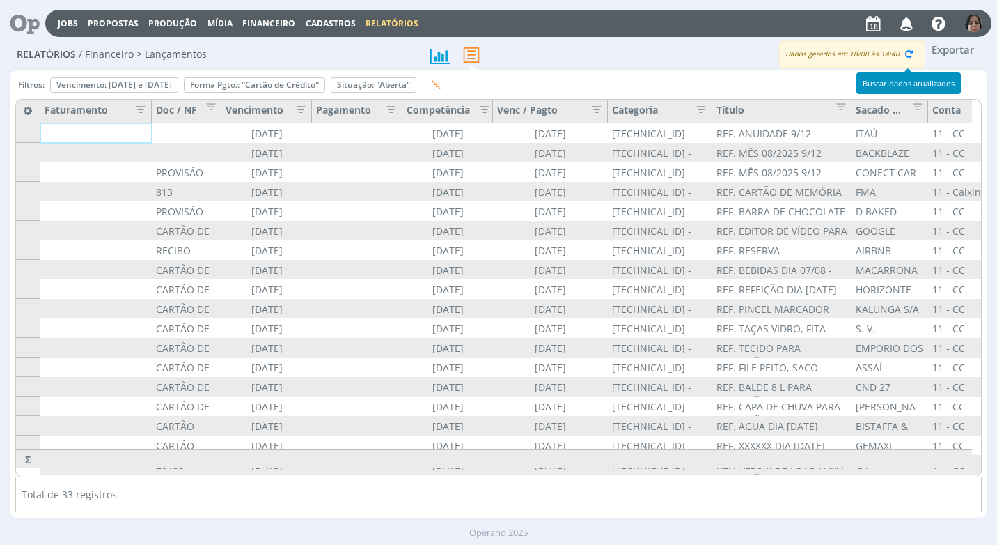
click at [909, 54] on icon "button" at bounding box center [909, 53] width 13 height 13
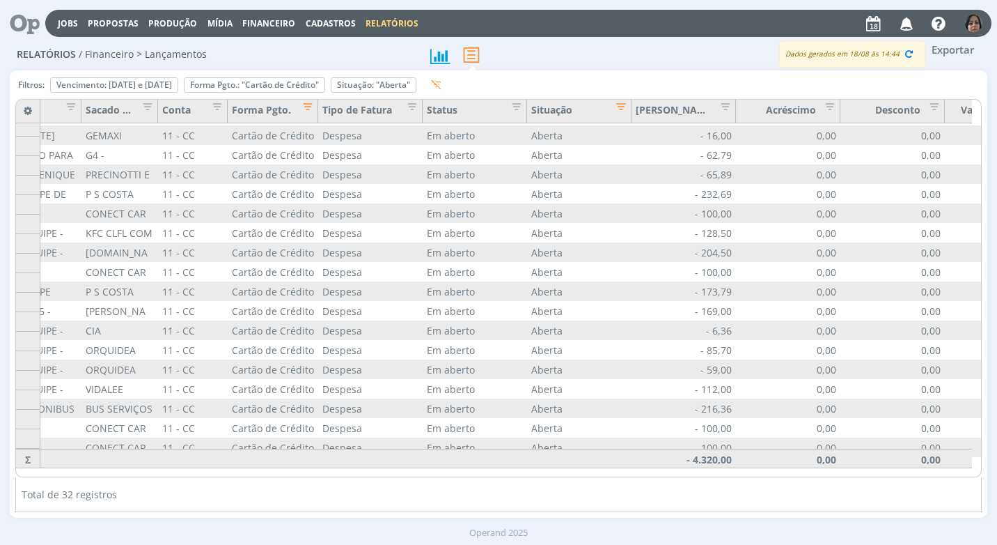
scroll to position [299, 847]
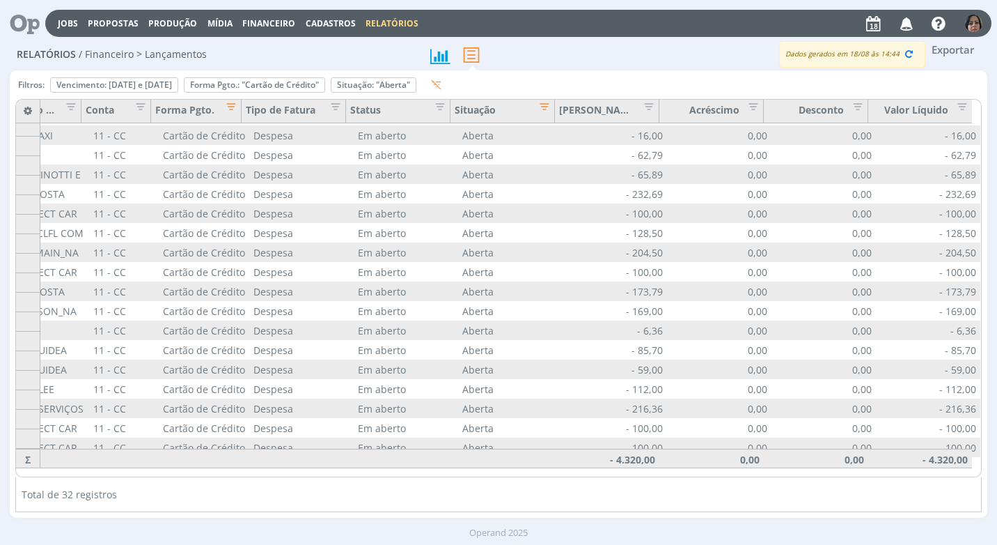
drag, startPoint x: 996, startPoint y: 406, endPoint x: 999, endPoint y: 380, distance: 25.9
click at [996, 380] on html "Jobs Propostas Produção [GEOGRAPHIC_DATA] Financeiro Cadastros Relatórios Notif…" at bounding box center [498, 272] width 997 height 545
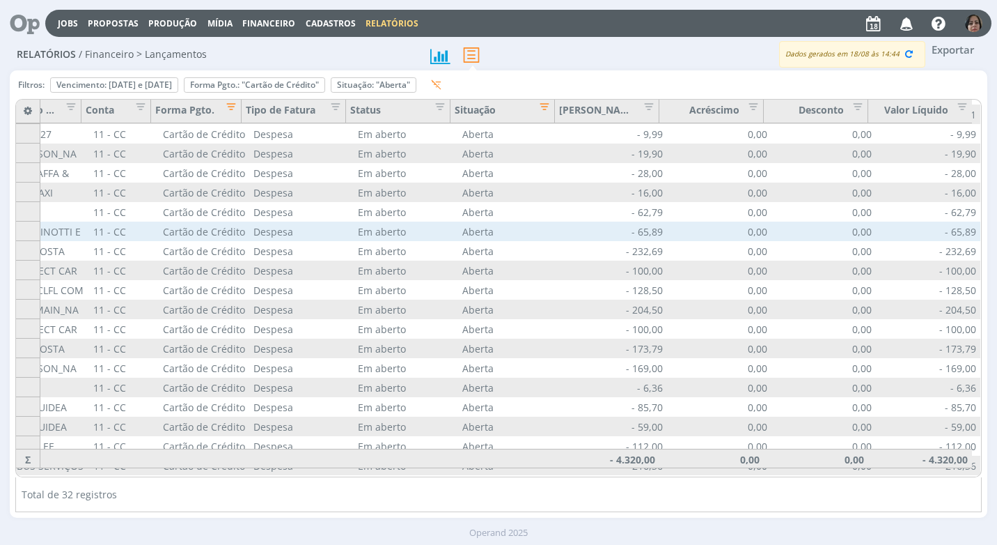
scroll to position [232, 847]
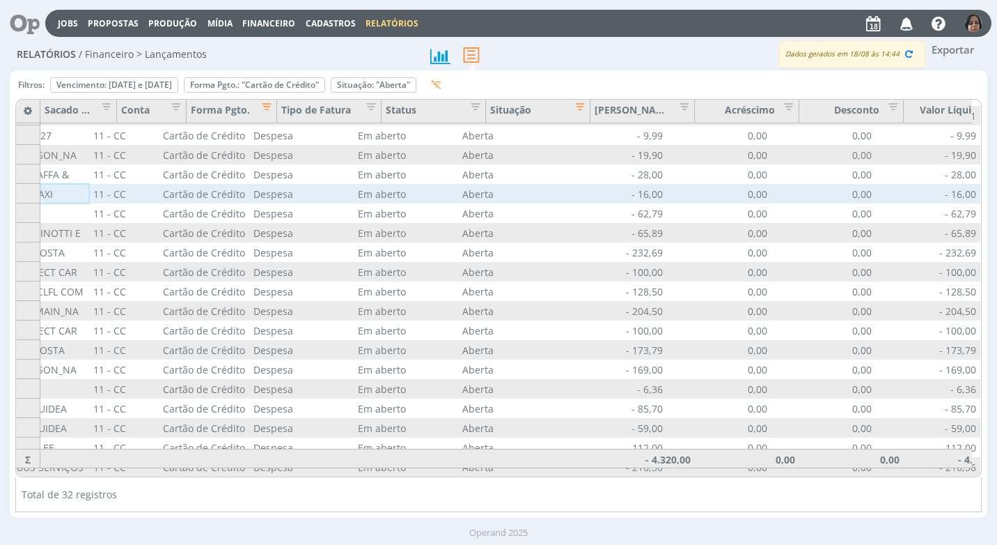
click at [48, 194] on div "GEMAXI ADMINISTRAÇÃO" at bounding box center [51, 193] width 77 height 19
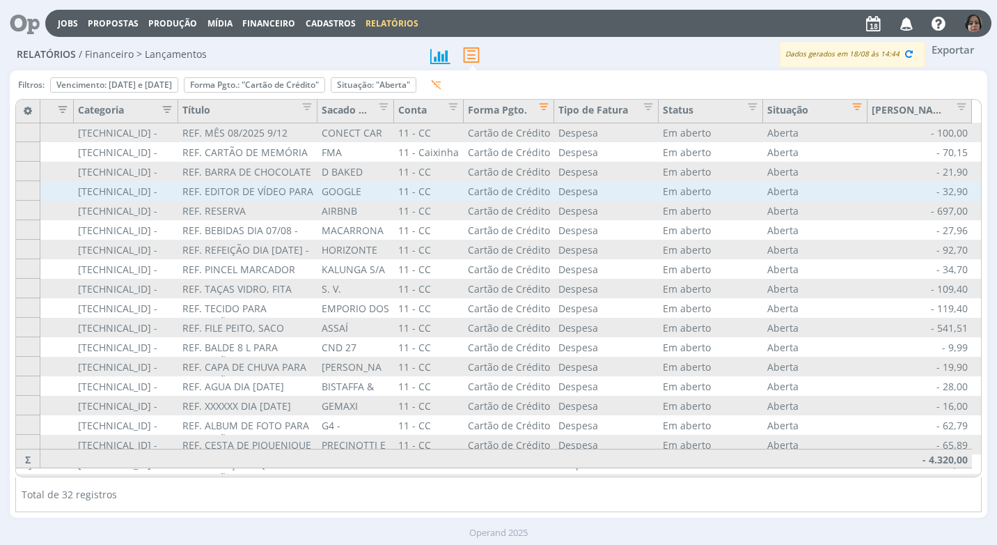
scroll to position [0, 534]
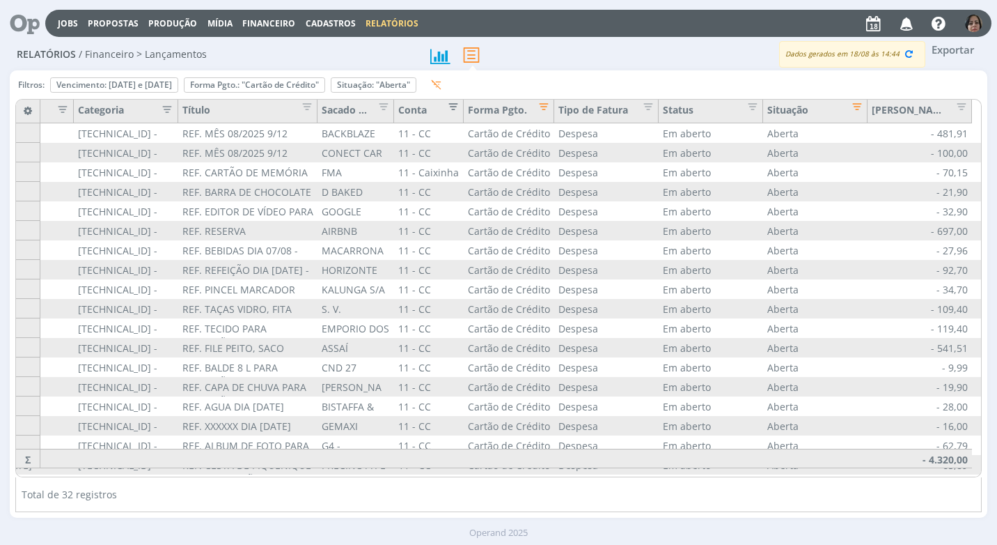
click at [451, 107] on span "Editar filtro para Coluna Conta" at bounding box center [449, 104] width 14 height 14
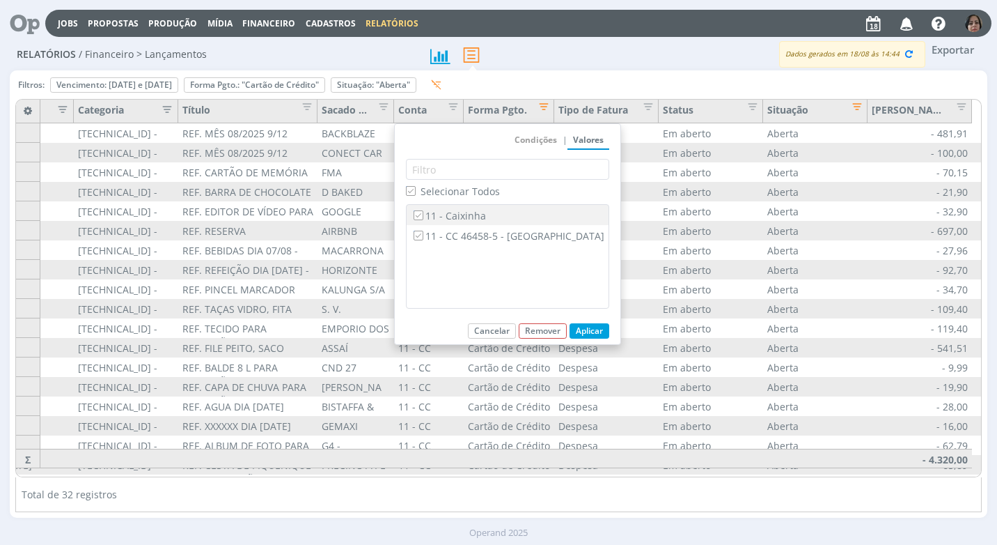
click at [443, 216] on label "11 - Caixinha" at bounding box center [508, 215] width 194 height 15
click at [423, 216] on input "11 - Caixinha" at bounding box center [418, 214] width 9 height 9
checkbox input "false"
click at [570, 334] on button "Aplicar" at bounding box center [590, 330] width 40 height 15
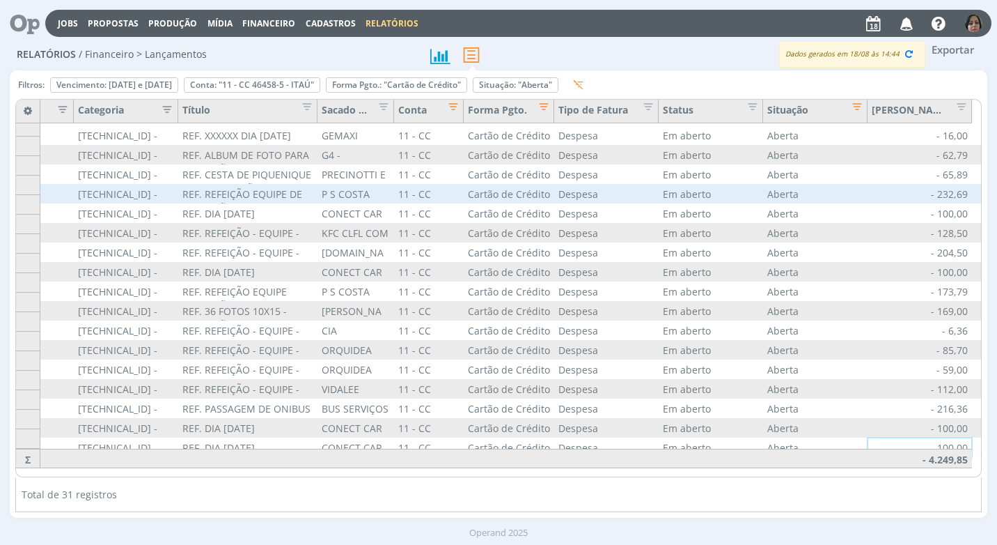
scroll to position [279, 534]
